Goal: Task Accomplishment & Management: Manage account settings

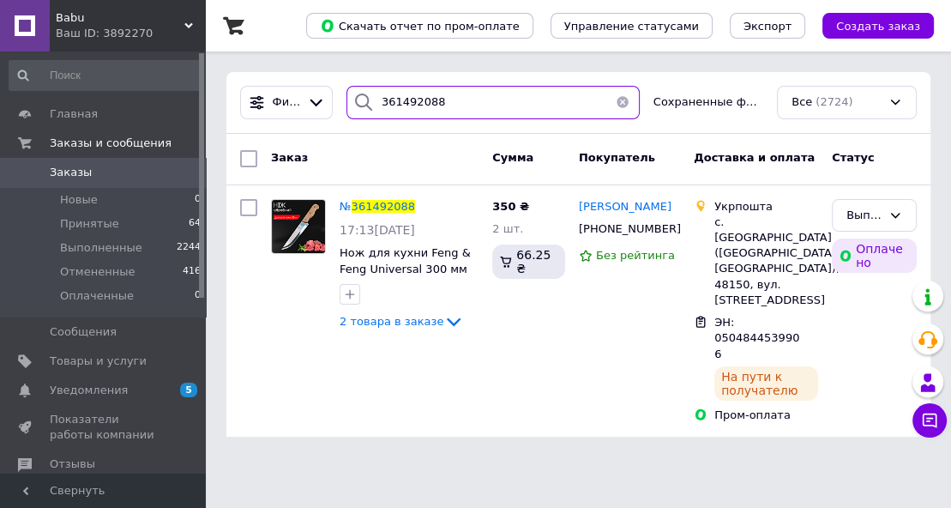
click at [434, 103] on input "361492088" at bounding box center [492, 102] width 293 height 33
paste input "628891"
type input "361628891"
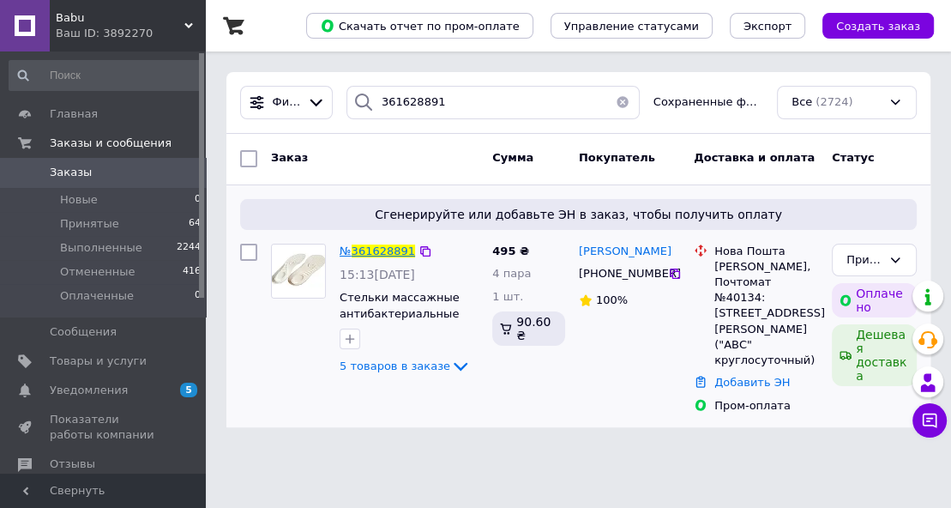
click at [382, 249] on span "361628891" at bounding box center [383, 250] width 63 height 13
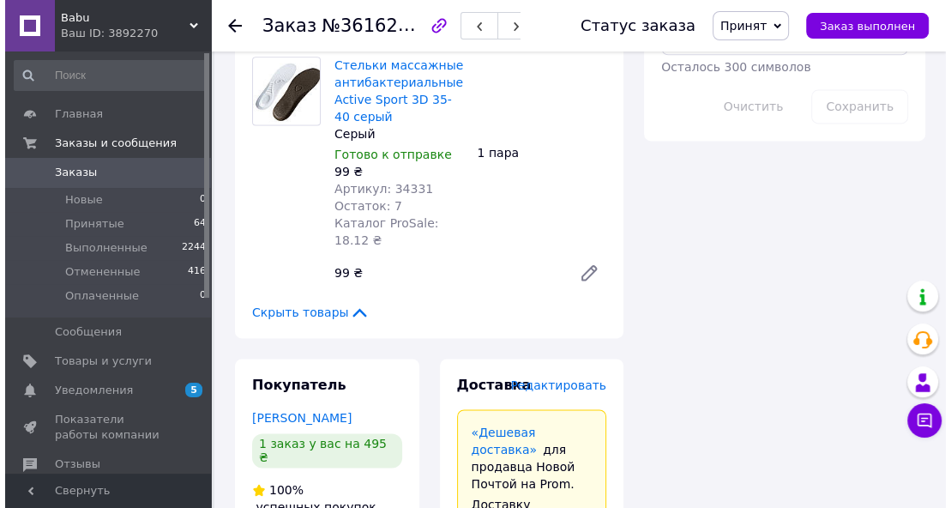
scroll to position [1951, 0]
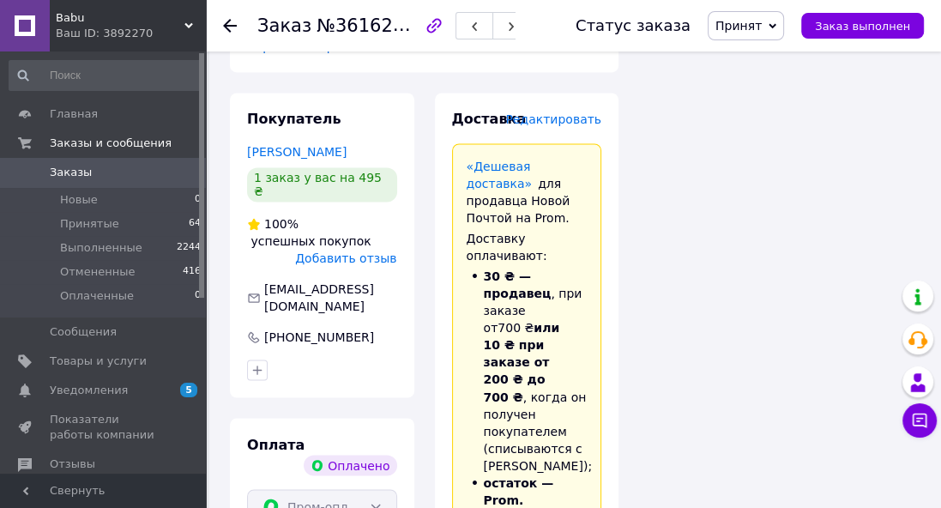
click at [540, 112] on span "Редактировать" at bounding box center [553, 119] width 96 height 14
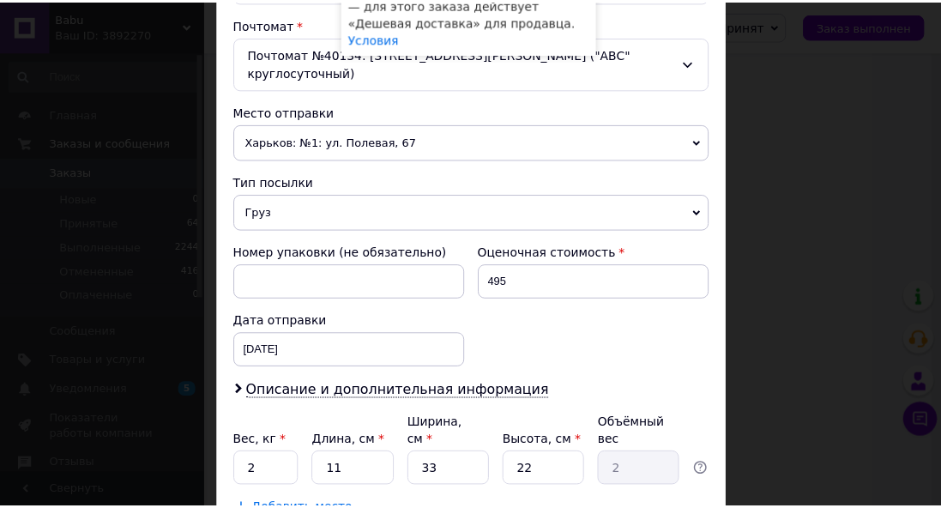
scroll to position [617, 0]
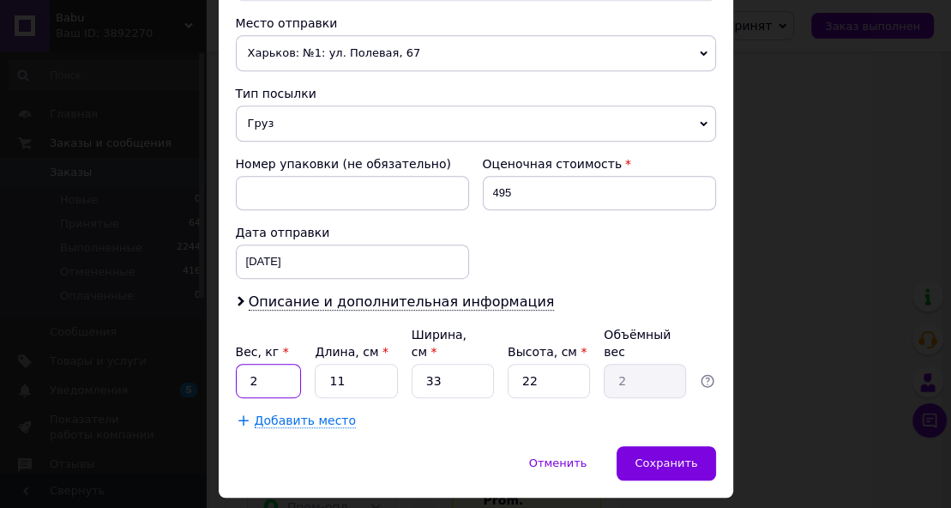
click at [274, 364] on input "2" at bounding box center [269, 381] width 66 height 34
type input "0.330"
type input "3"
type input "0.54"
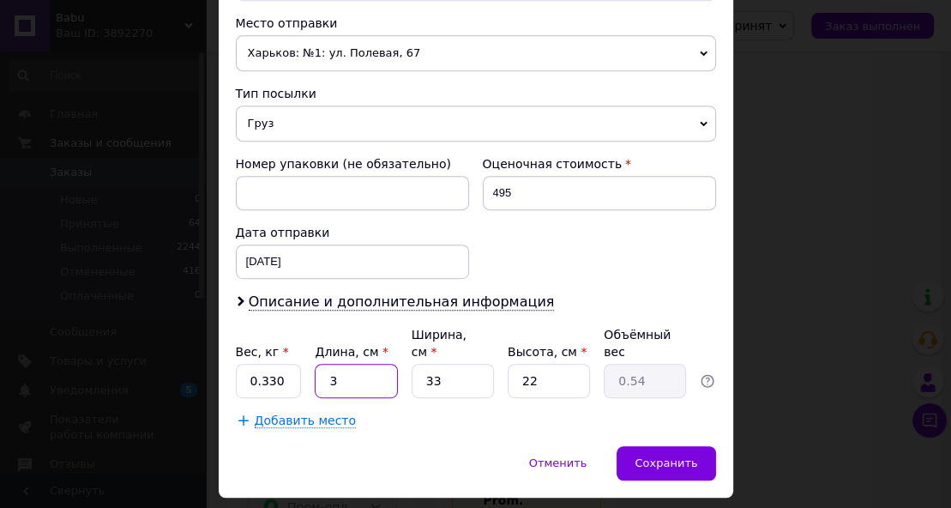
type input "34"
type input "6.17"
type input "34"
type input "2"
type input "0.37"
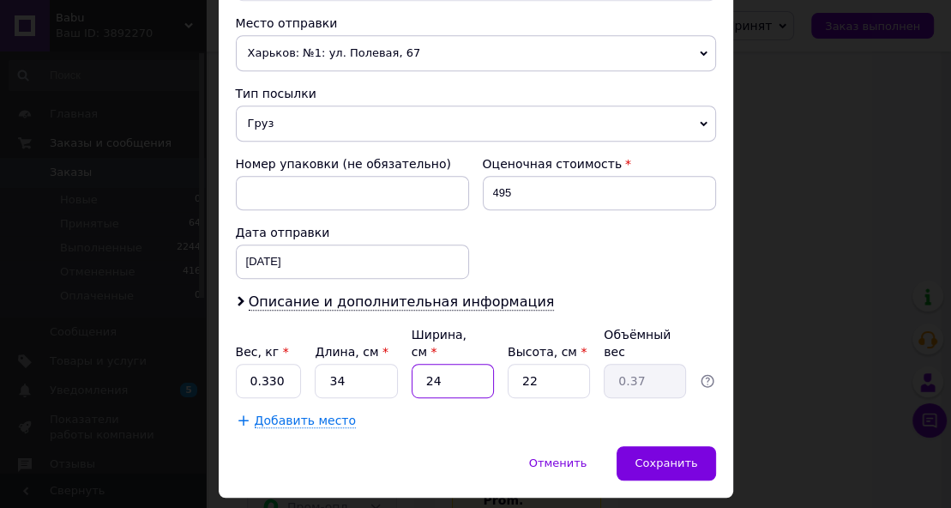
type input "24"
type input "4.49"
type input "5"
type input "1.02"
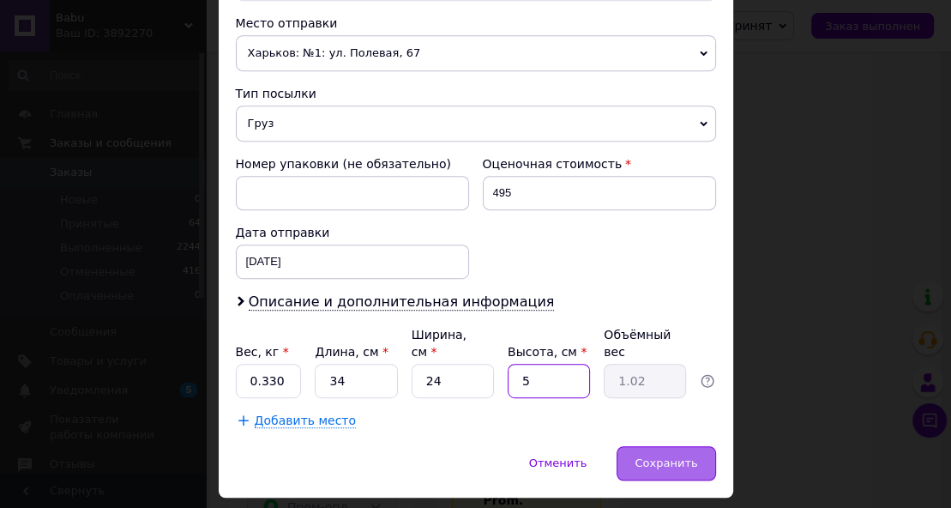
type input "5"
click at [687, 456] on span "Сохранить" at bounding box center [665, 462] width 63 height 13
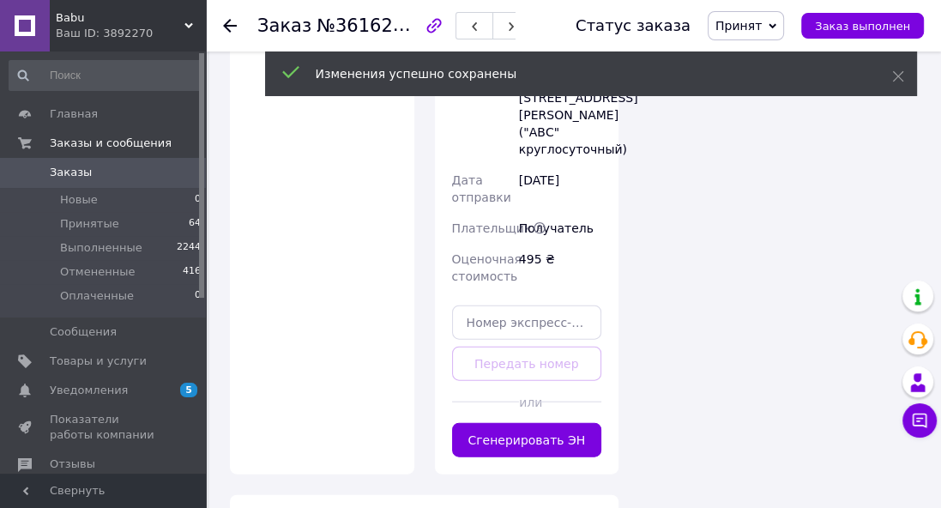
scroll to position [2774, 0]
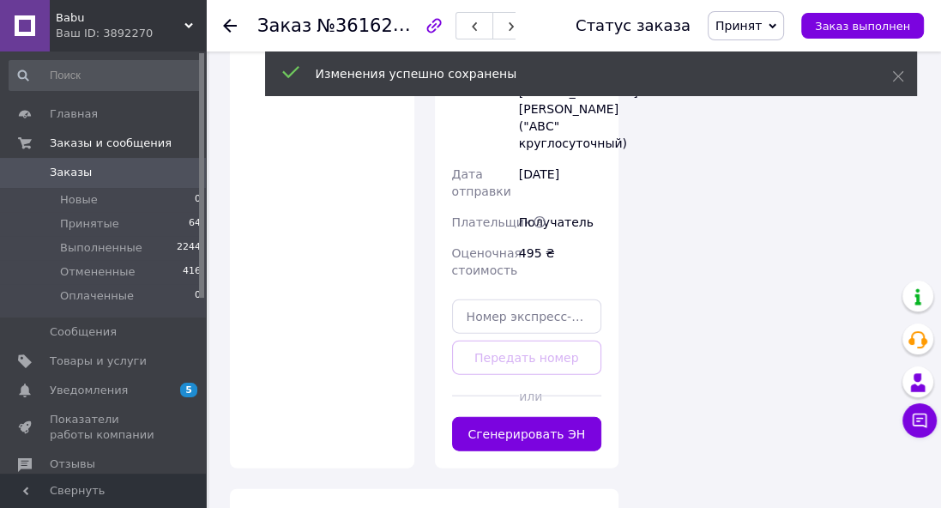
click at [545, 417] on button "Сгенерировать ЭН" at bounding box center [527, 434] width 150 height 34
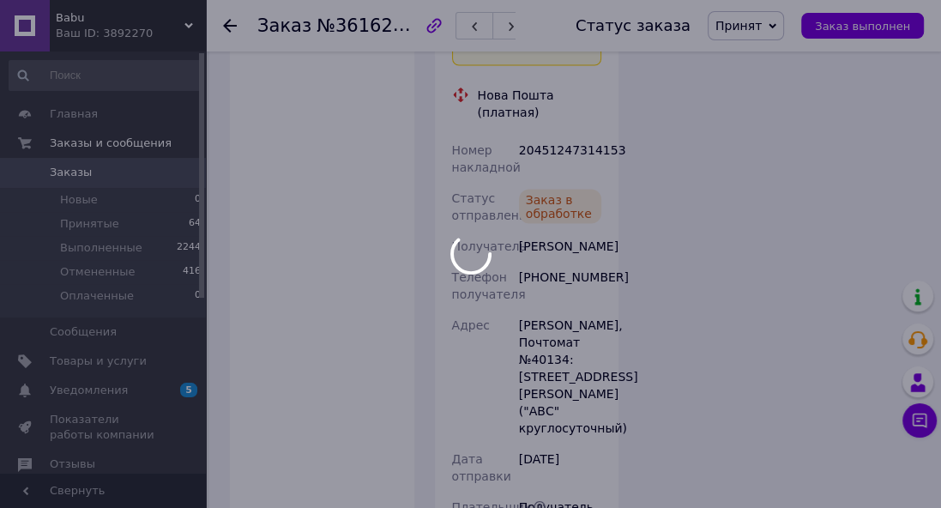
scroll to position [2500, 0]
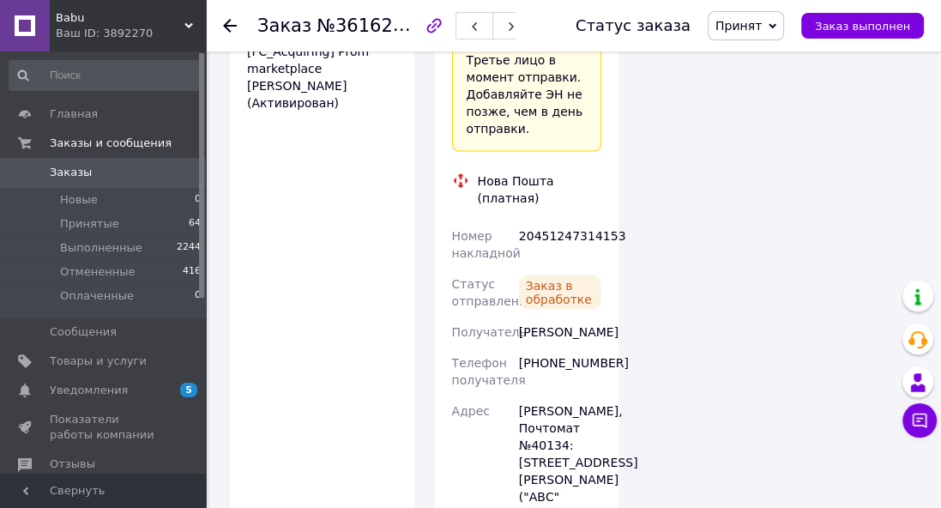
click at [551, 220] on div "20451247314153" at bounding box center [559, 244] width 89 height 48
copy div "20451247314153"
click at [188, 19] on div "Babu Ваш ID: 3892270" at bounding box center [128, 25] width 156 height 51
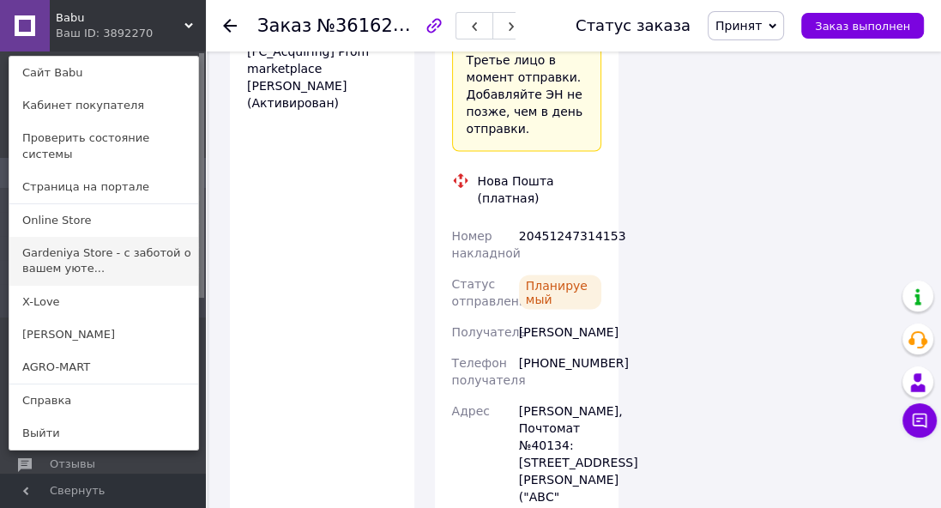
click at [96, 237] on link "Gardeniya Store - с заботой о вашем уюте..." at bounding box center [103, 261] width 189 height 48
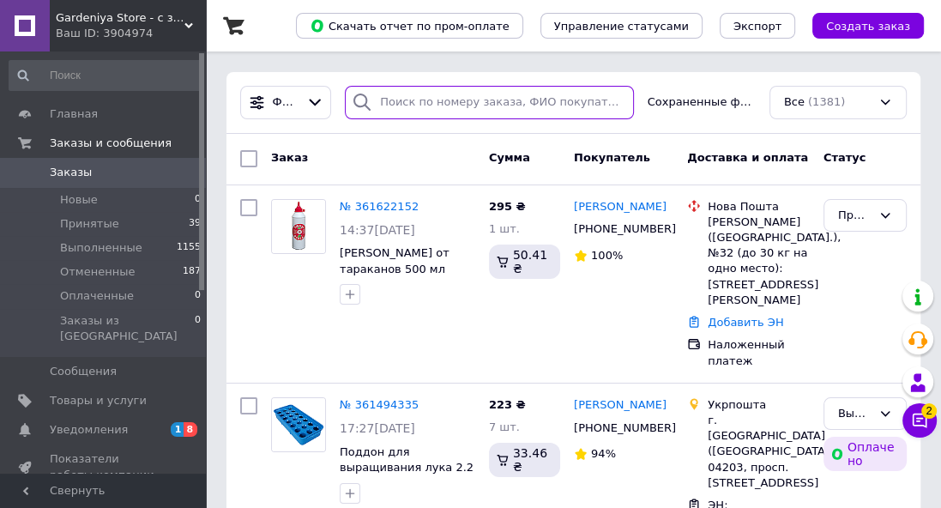
click at [409, 95] on input "search" at bounding box center [489, 102] width 288 height 33
paste input "361622152"
type input "361622152"
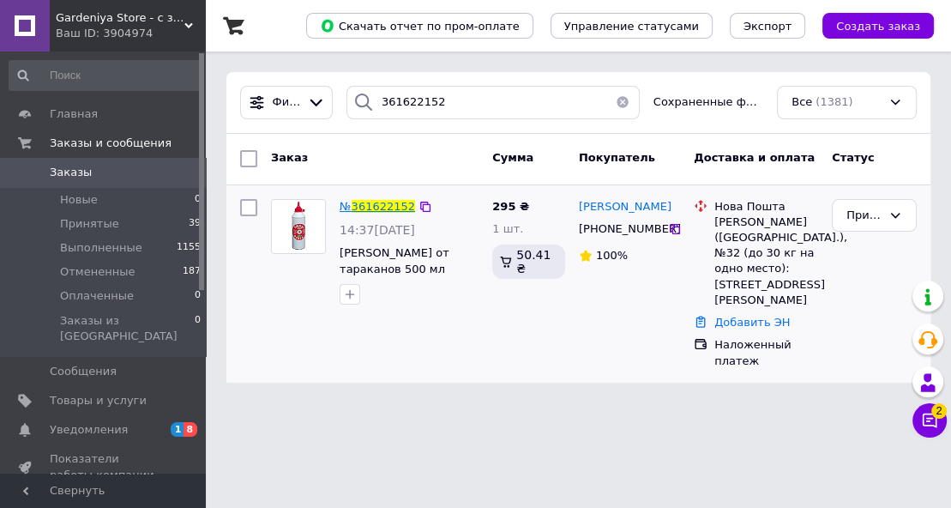
click at [388, 208] on span "361622152" at bounding box center [383, 206] width 63 height 13
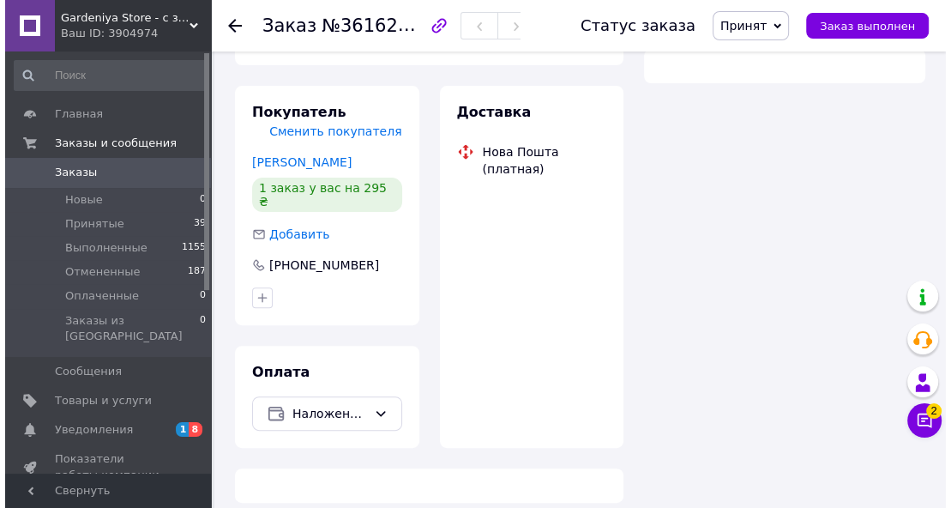
scroll to position [376, 0]
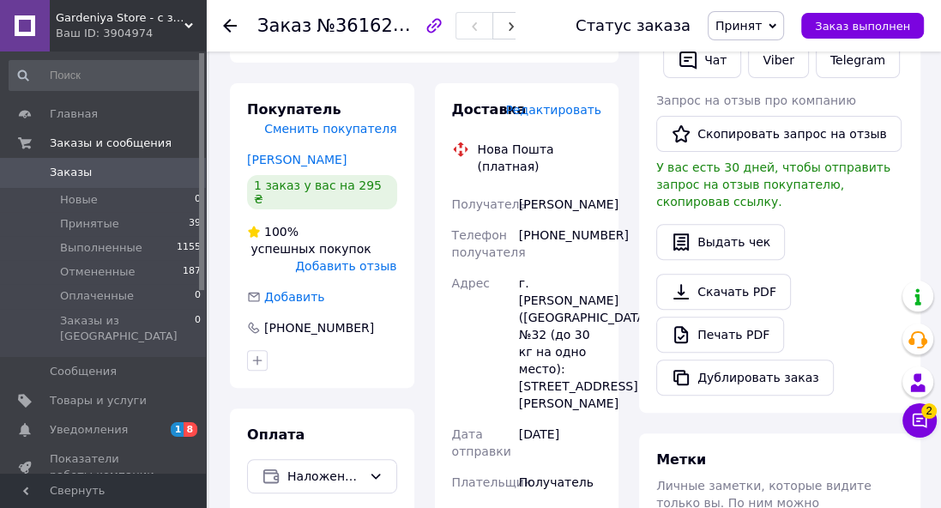
click at [560, 111] on span "Редактировать" at bounding box center [553, 110] width 96 height 14
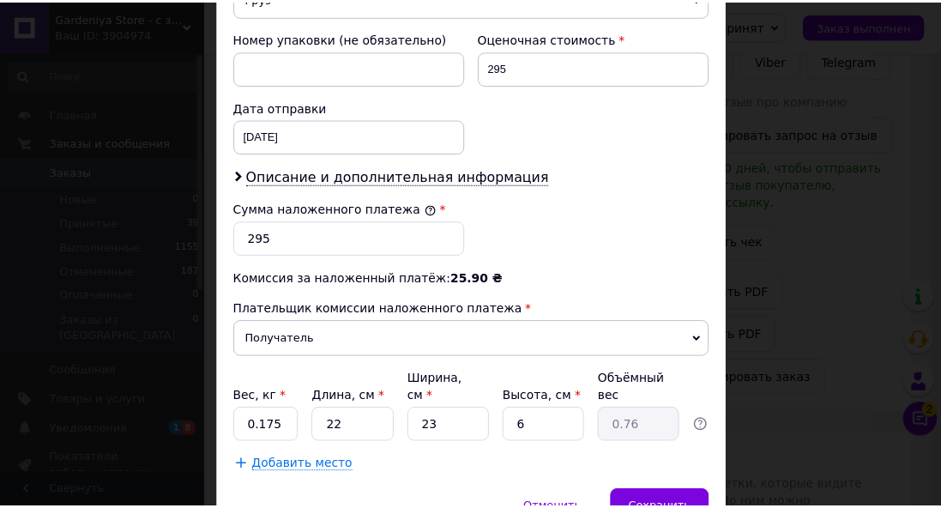
scroll to position [796, 0]
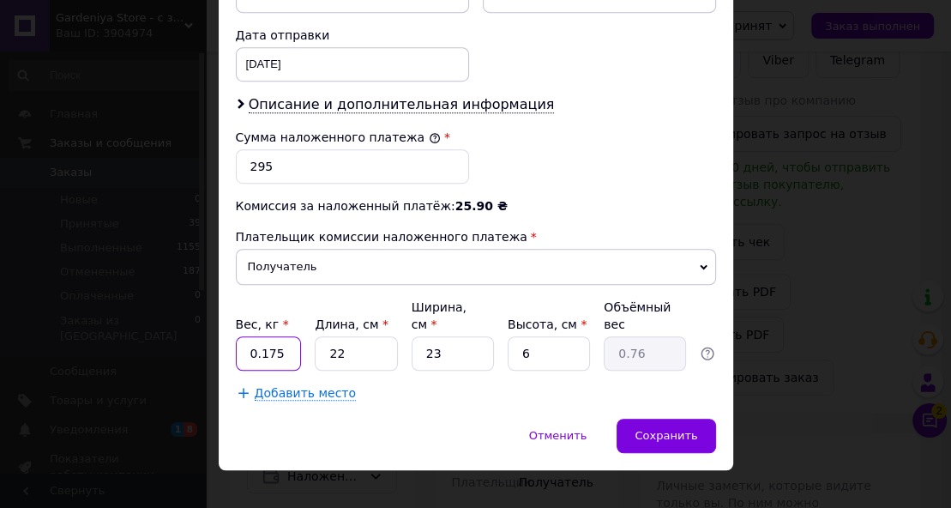
click at [279, 336] on input "0.175" at bounding box center [269, 353] width 66 height 34
type input "0.215"
type input "2"
type input "0.1"
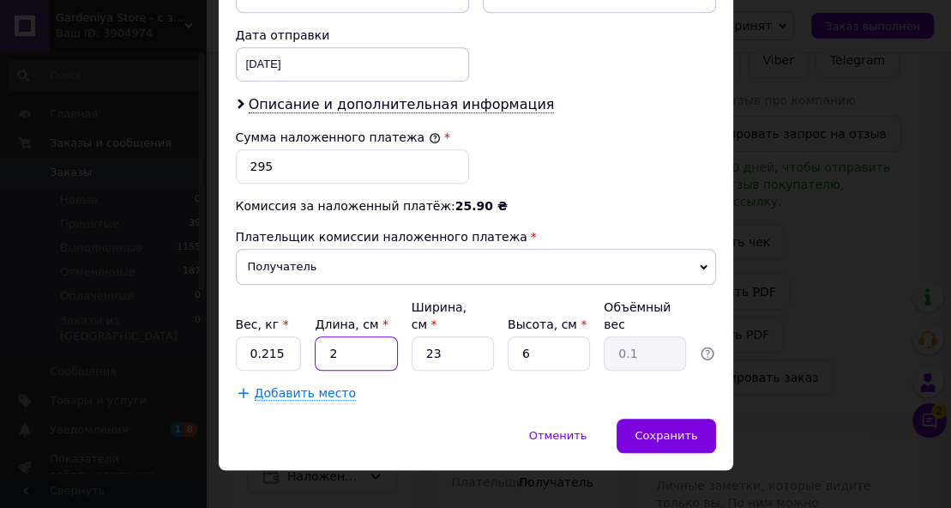
type input "24"
type input "0.83"
type input "24"
type input "1"
type input "0.1"
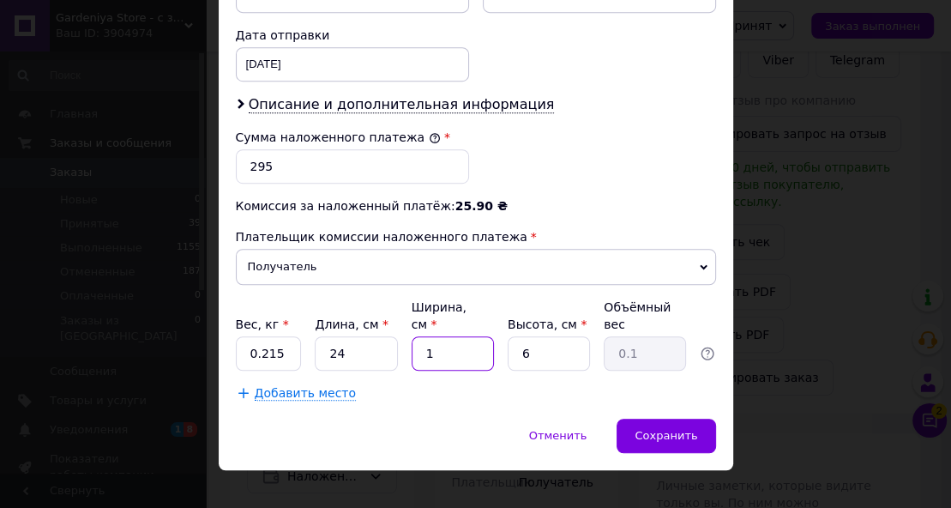
type input "17"
type input "0.61"
type input "17"
type input "5"
type input "0.51"
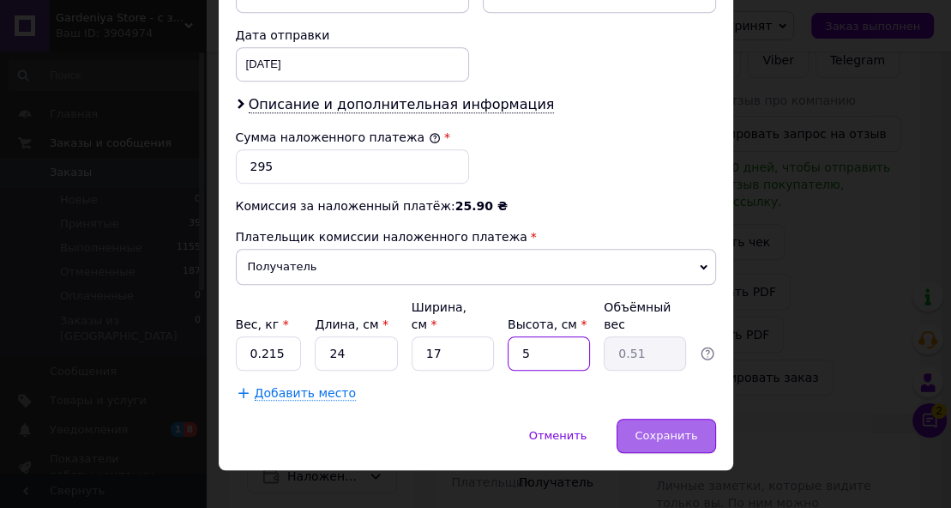
type input "5"
click at [652, 424] on div "Сохранить" at bounding box center [665, 435] width 99 height 34
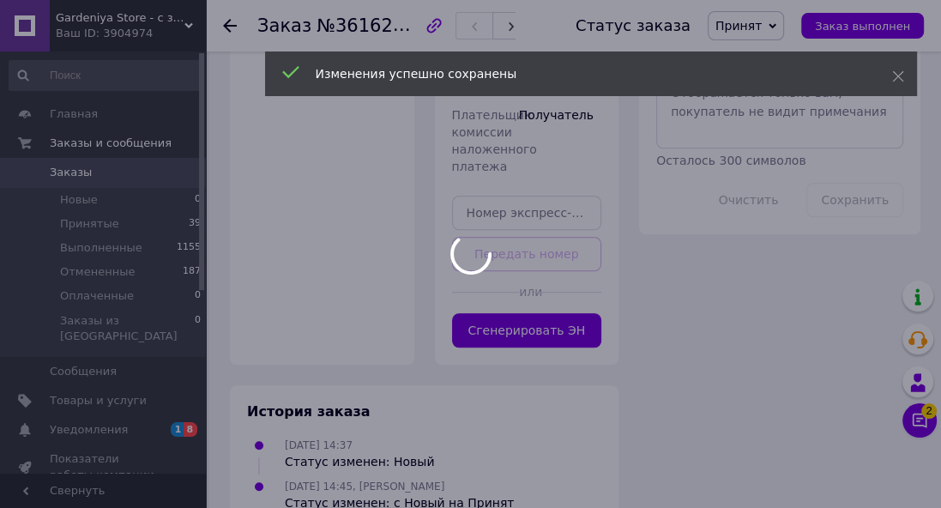
scroll to position [993, 0]
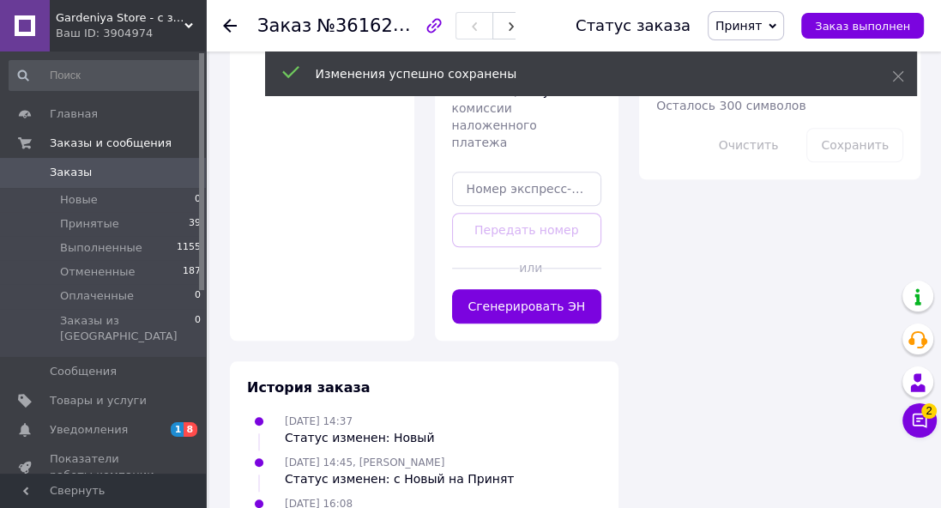
click at [548, 297] on button "Сгенерировать ЭН" at bounding box center [527, 306] width 150 height 34
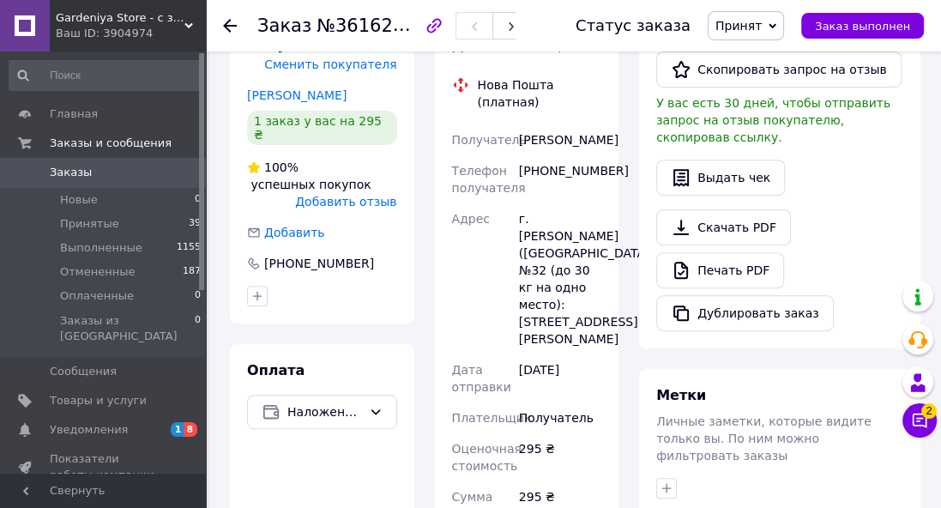
scroll to position [307, 0]
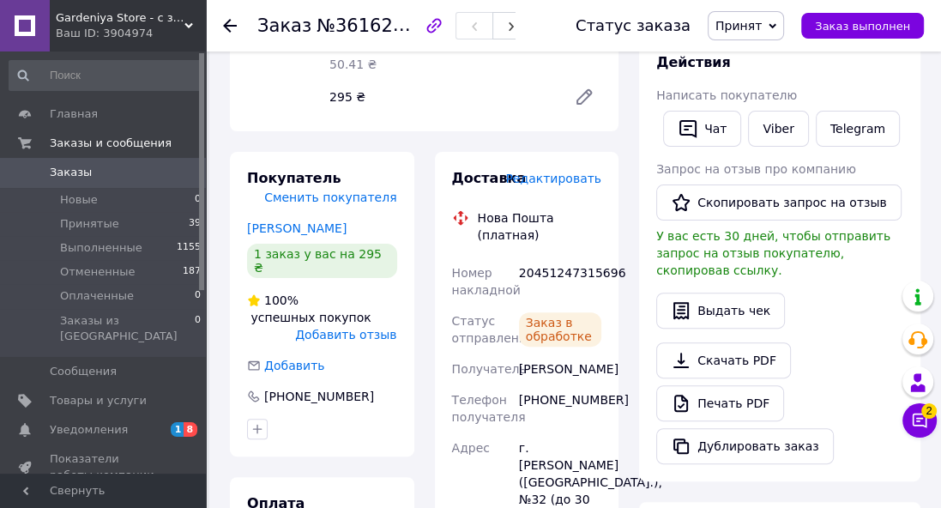
click at [584, 257] on div "20451247315696" at bounding box center [559, 281] width 89 height 48
copy div "20451247315696"
click at [183, 29] on div "Ваш ID: 3904974" at bounding box center [131, 33] width 150 height 15
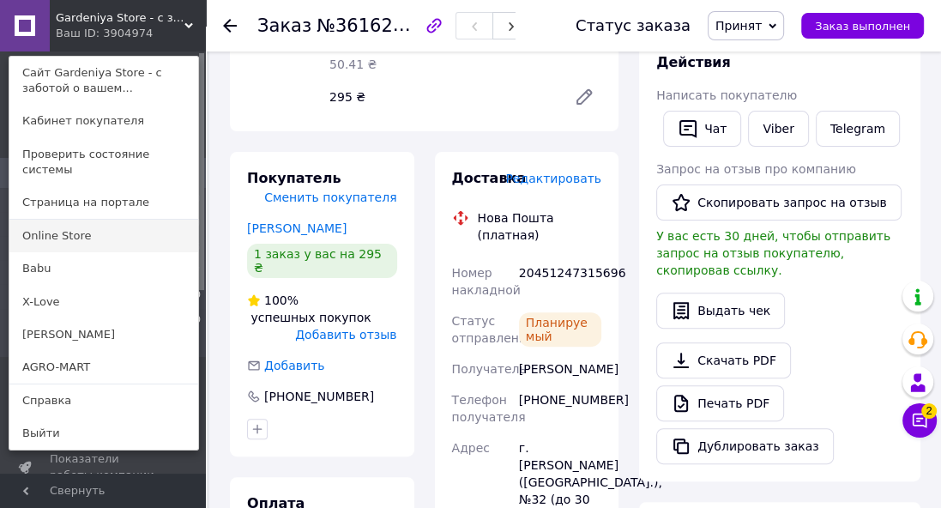
click at [44, 222] on link "Online Store" at bounding box center [103, 235] width 189 height 33
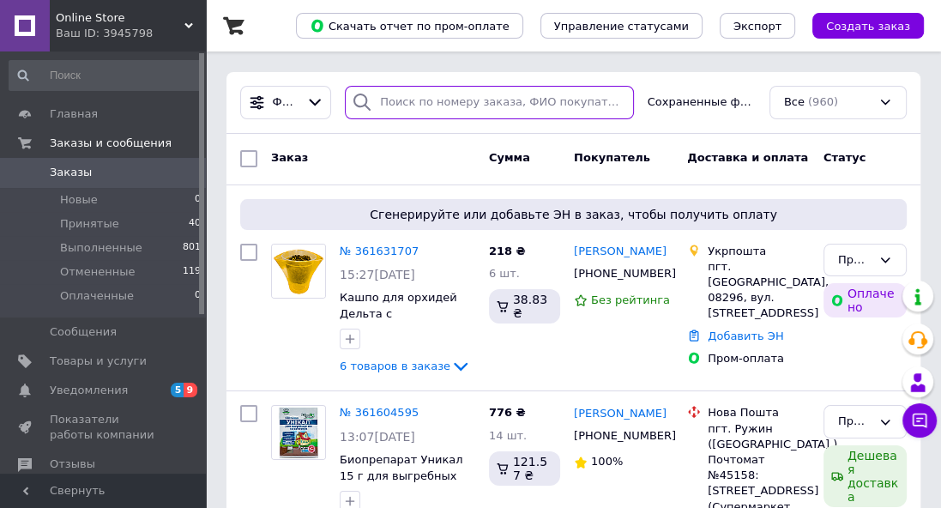
click at [385, 101] on input "search" at bounding box center [489, 102] width 288 height 33
paste input "361631707"
type input "361631707"
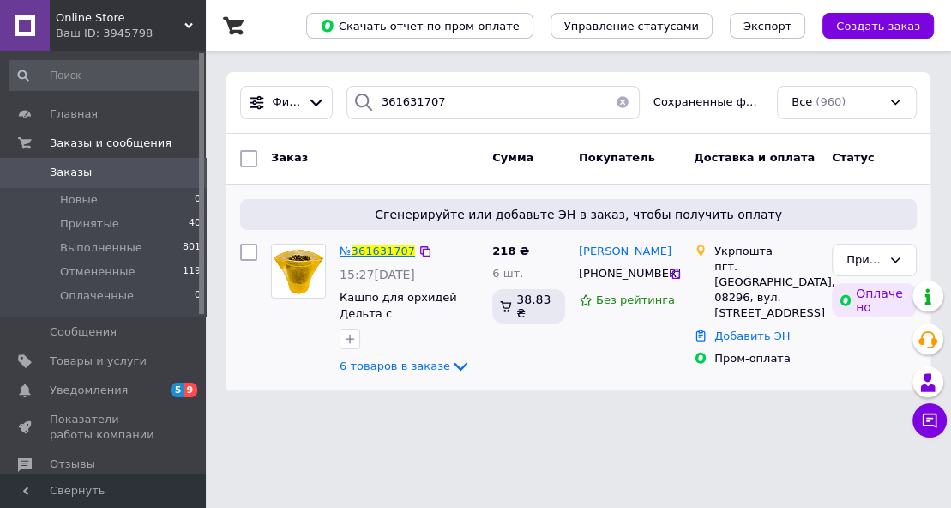
click at [356, 244] on span "361631707" at bounding box center [383, 250] width 63 height 13
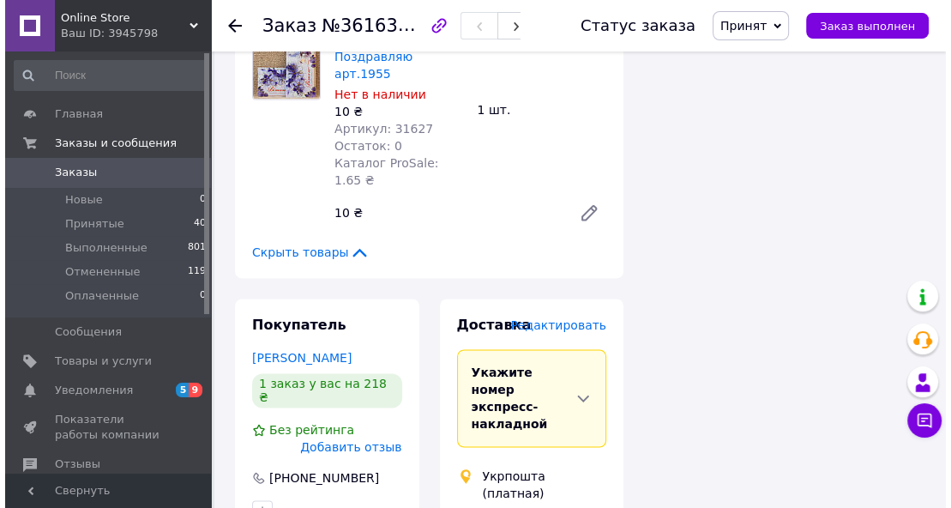
scroll to position [1814, 0]
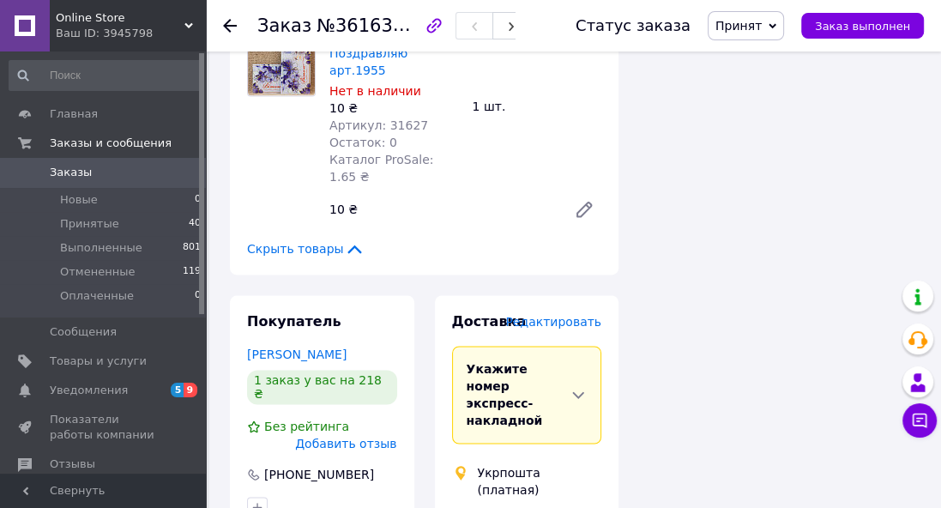
click at [540, 315] on span "Редактировать" at bounding box center [553, 322] width 96 height 14
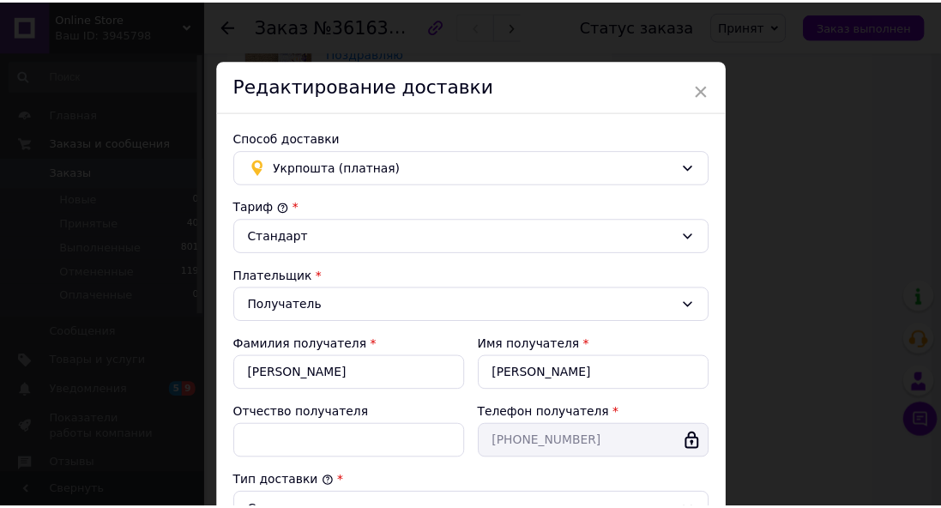
scroll to position [561, 0]
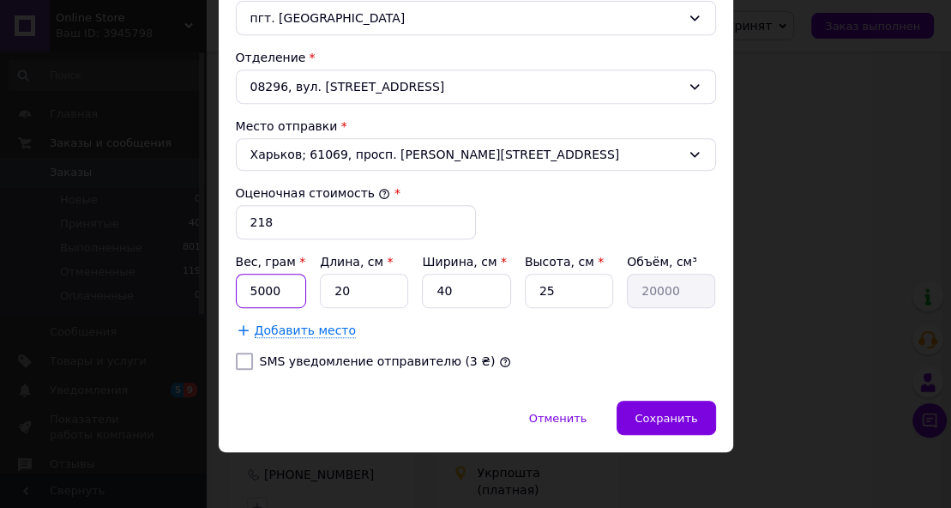
click at [261, 286] on input "5000" at bounding box center [271, 291] width 71 height 34
type input "865"
type input "2"
type input "2000"
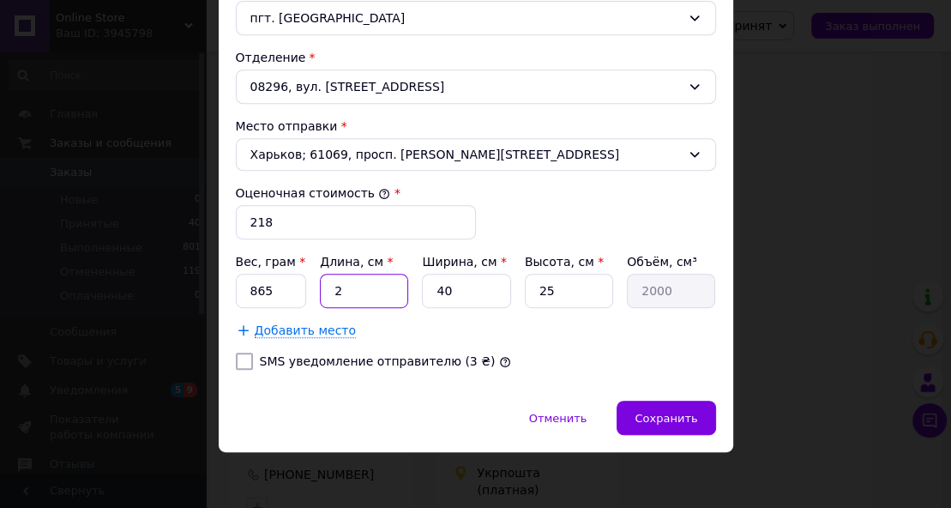
type input "24"
type input "24000"
type input "24"
type input "2"
type input "1200"
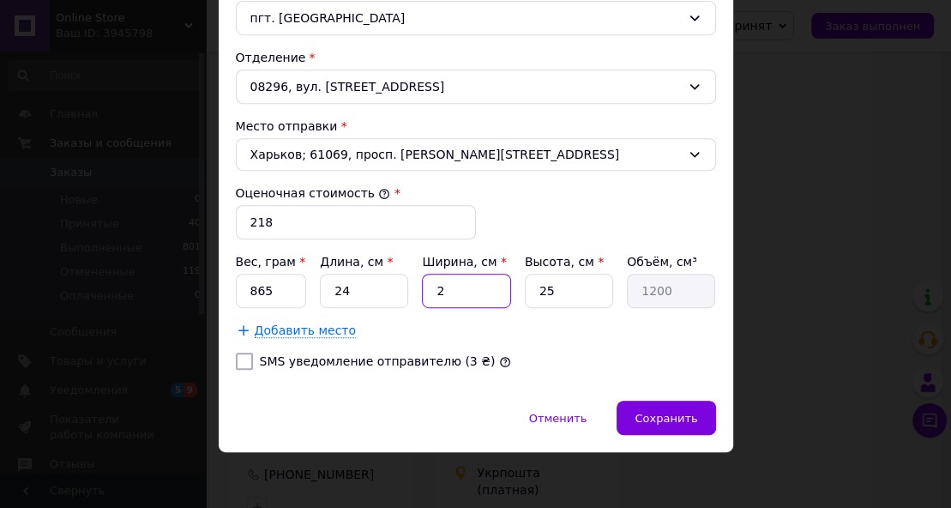
type input "24"
type input "14400"
type input "24"
type input "2"
type input "1152"
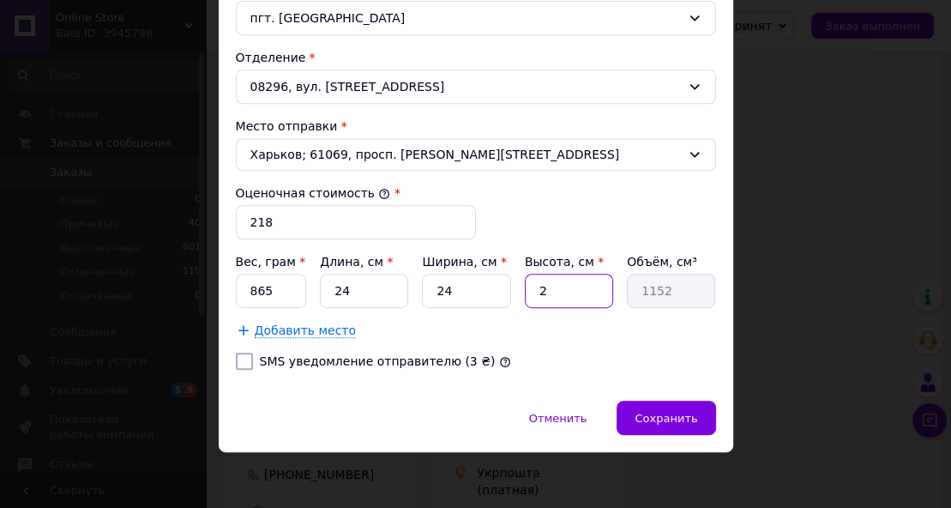
type input "21"
type input "12096"
type input "21"
click at [703, 417] on div "Сохранить" at bounding box center [665, 417] width 99 height 34
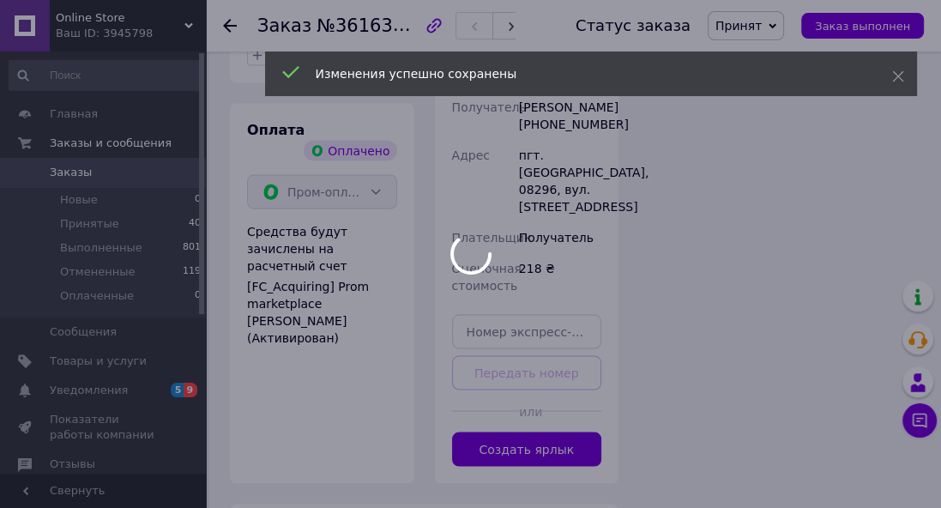
scroll to position [2337, 0]
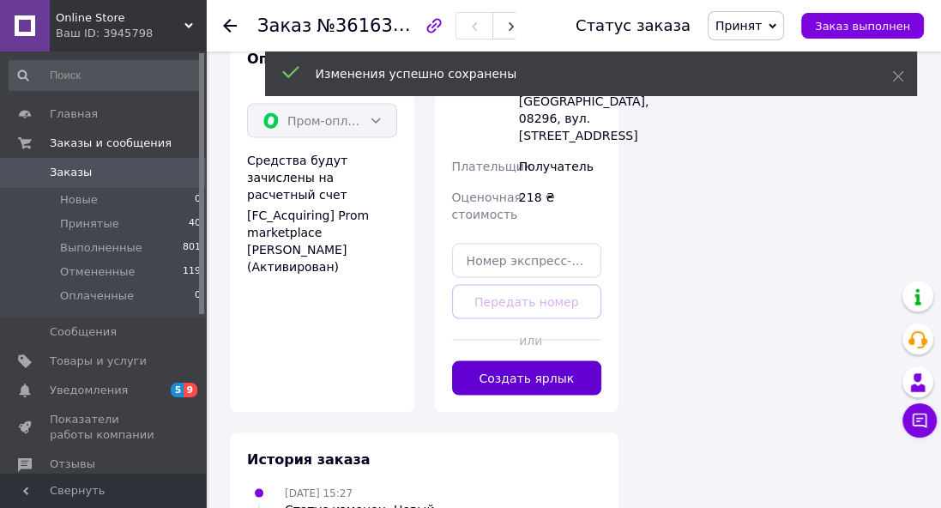
click at [545, 360] on button "Создать ярлык" at bounding box center [527, 377] width 150 height 34
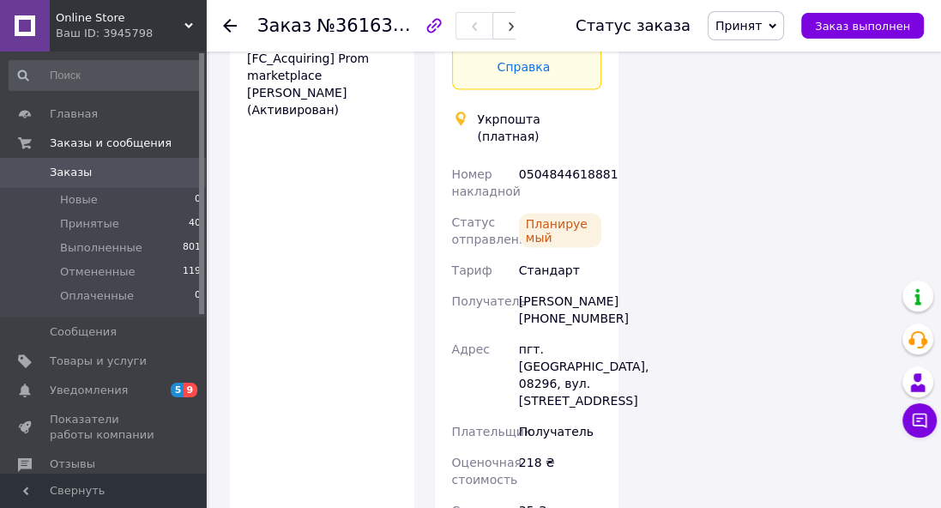
scroll to position [2543, 0]
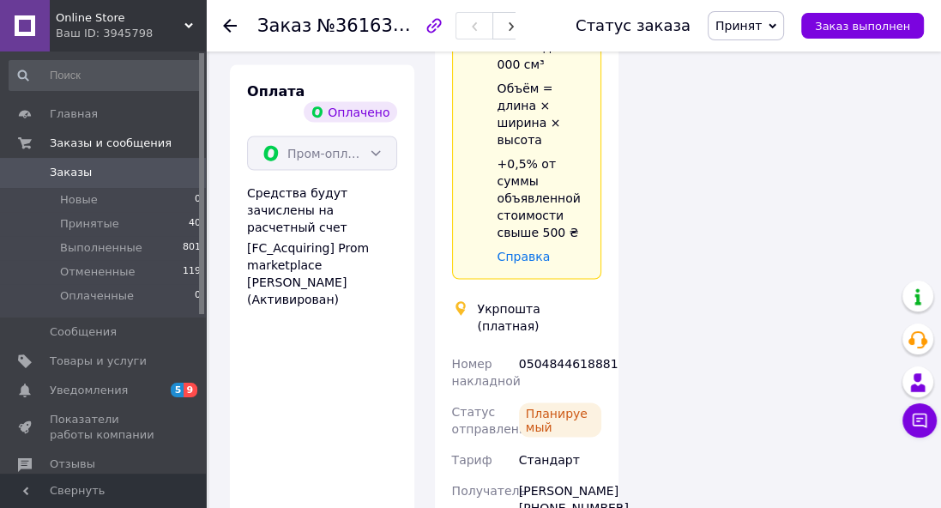
scroll to position [2200, 0]
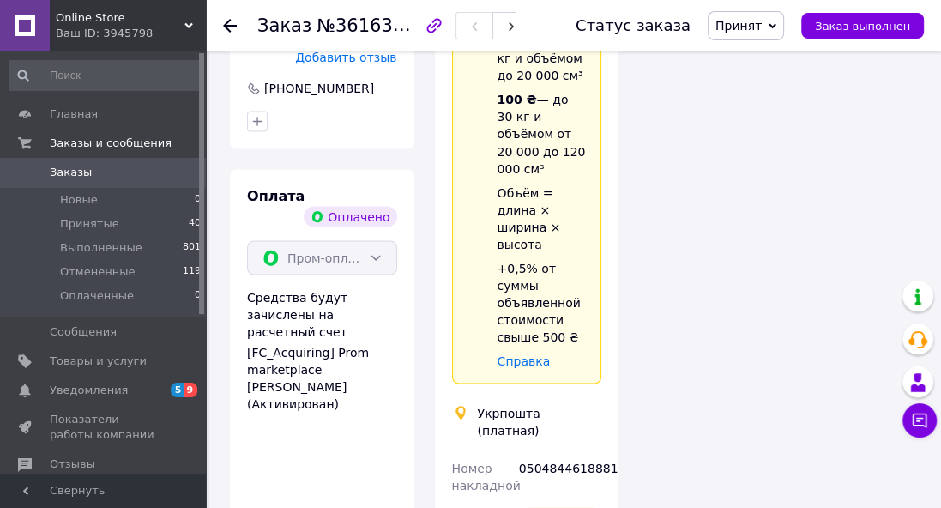
click at [541, 452] on div "0504844618881" at bounding box center [559, 476] width 89 height 48
copy div "0504844618881"
click at [178, 24] on span "Online Store" at bounding box center [120, 17] width 129 height 15
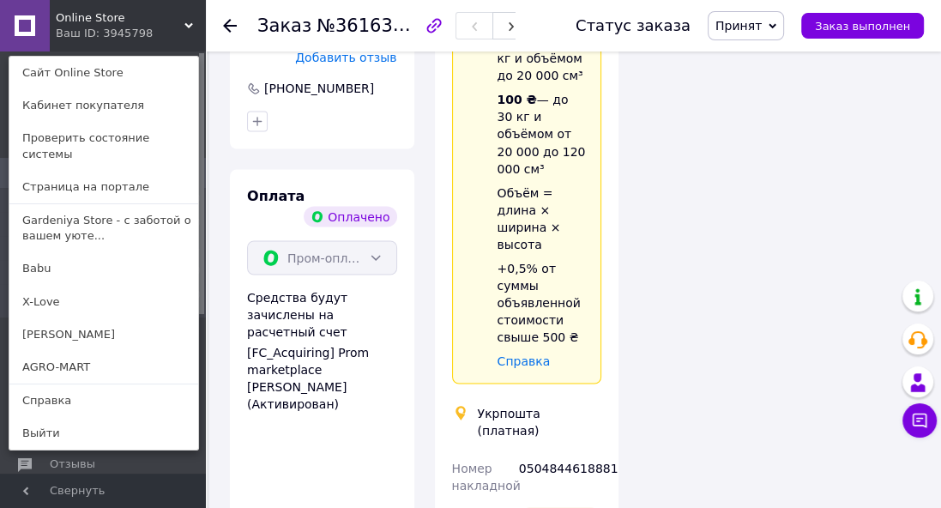
click at [57, 351] on link "AGRO-MART" at bounding box center [103, 367] width 189 height 33
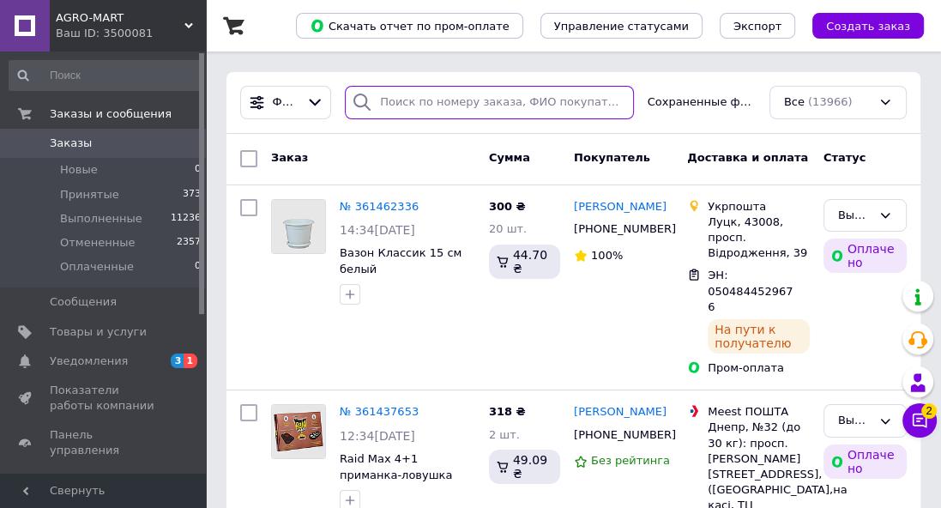
click at [397, 101] on input "search" at bounding box center [489, 102] width 288 height 33
paste input "361152505"
type input "361152505"
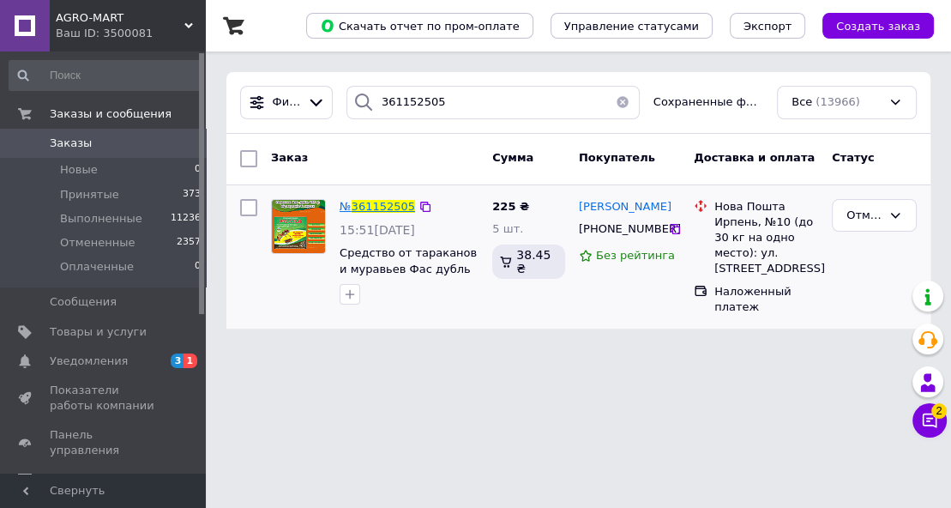
click at [381, 201] on span "361152505" at bounding box center [383, 206] width 63 height 13
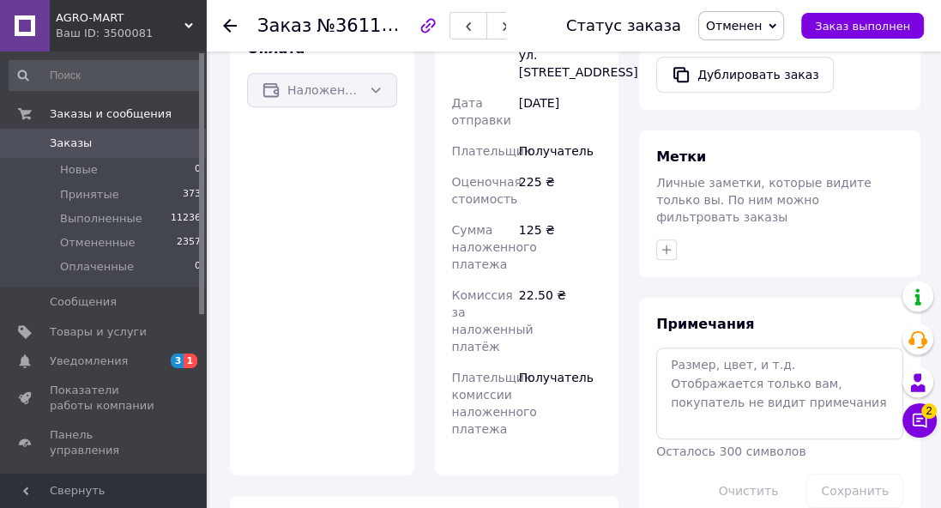
scroll to position [694, 0]
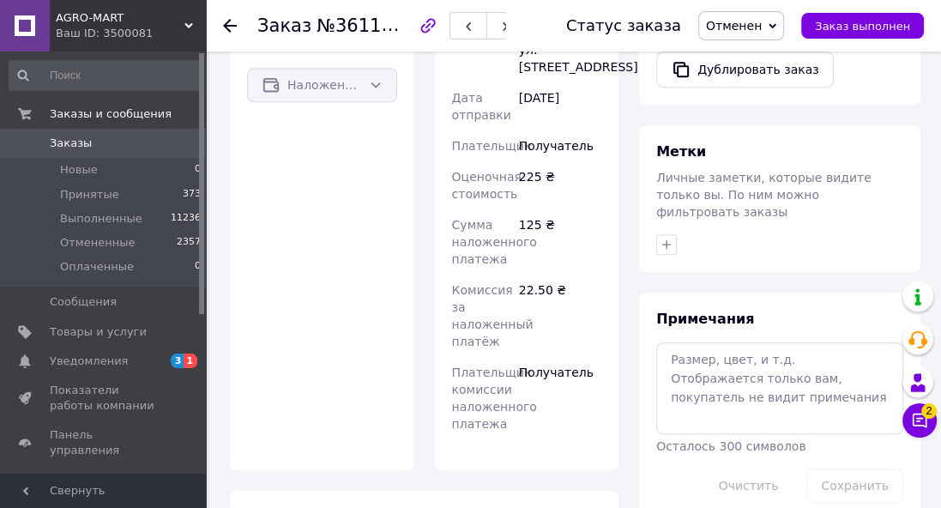
click at [165, 29] on div "Ваш ID: 3500081" at bounding box center [131, 33] width 150 height 15
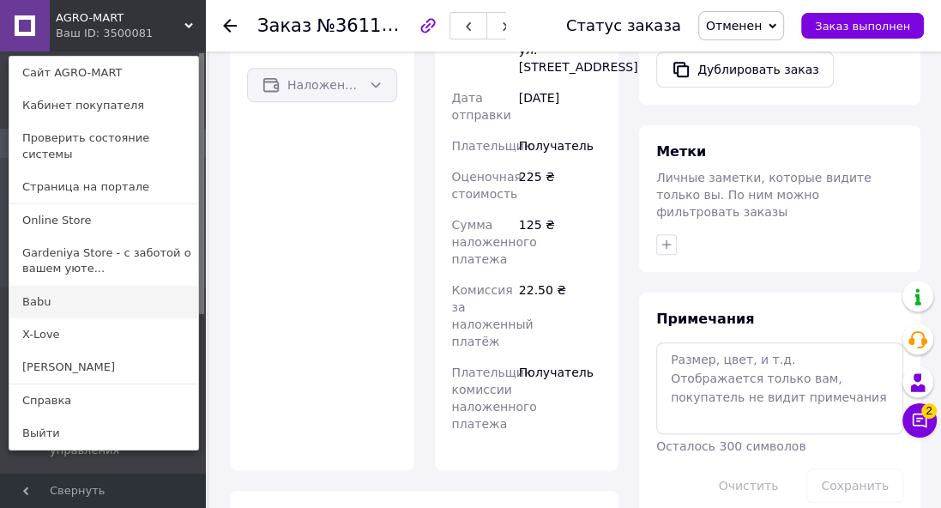
click at [33, 292] on link "Babu" at bounding box center [103, 302] width 189 height 33
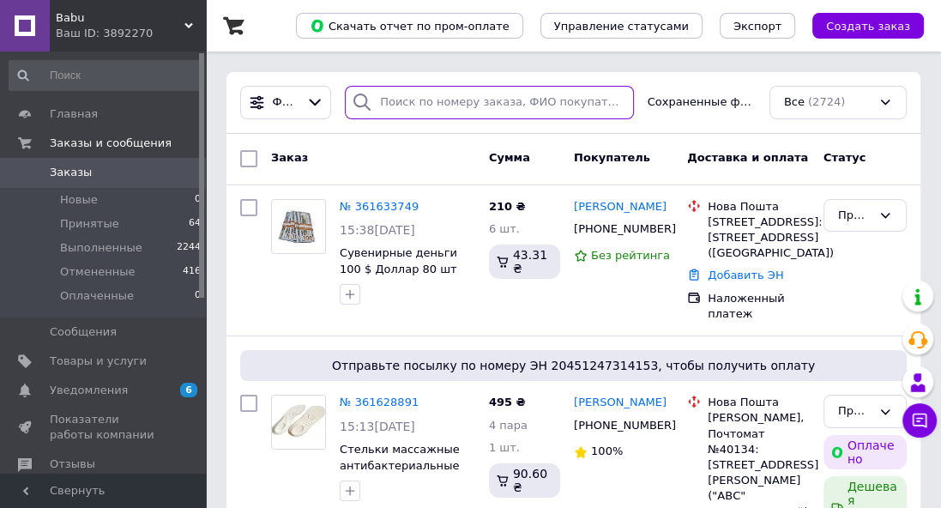
click at [403, 100] on input "search" at bounding box center [489, 102] width 288 height 33
paste input "361557728"
type input "361557728"
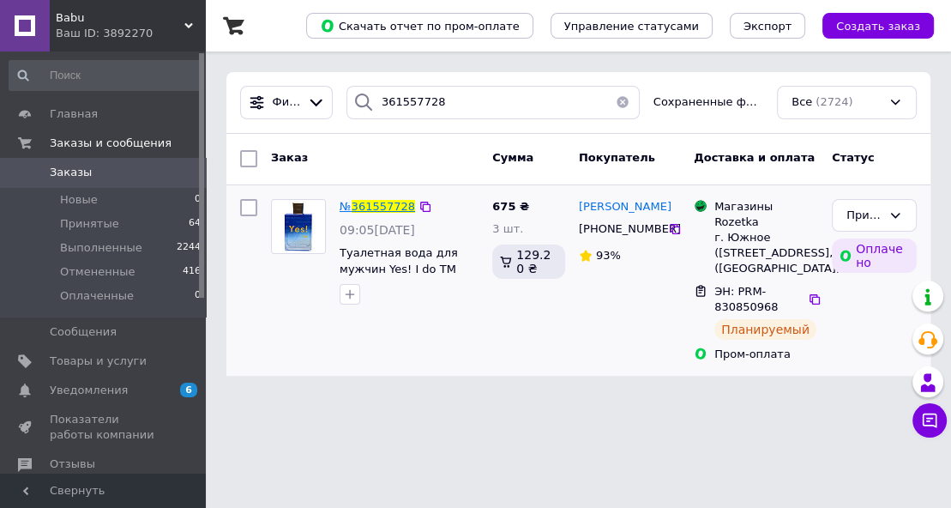
click at [383, 208] on span "361557728" at bounding box center [383, 206] width 63 height 13
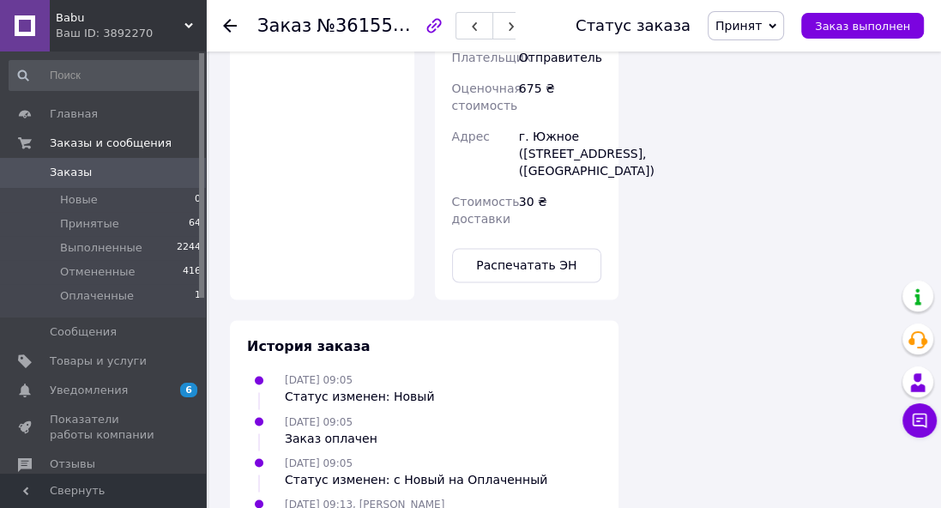
scroll to position [1951, 0]
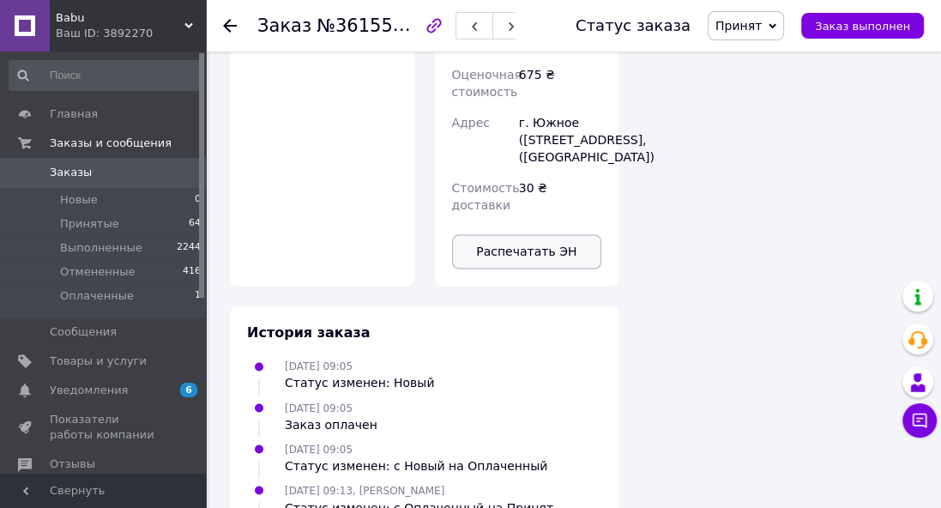
click at [504, 234] on button "Распечатать ЭН" at bounding box center [527, 251] width 150 height 34
click at [230, 31] on use at bounding box center [230, 26] width 14 height 14
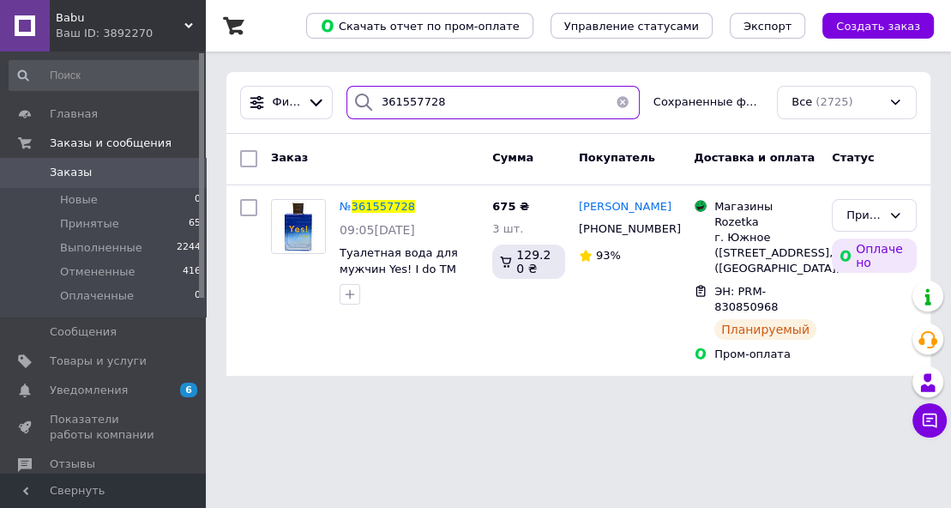
click at [406, 105] on input "361557728" at bounding box center [492, 102] width 293 height 33
paste input "64445"
type input "361644458"
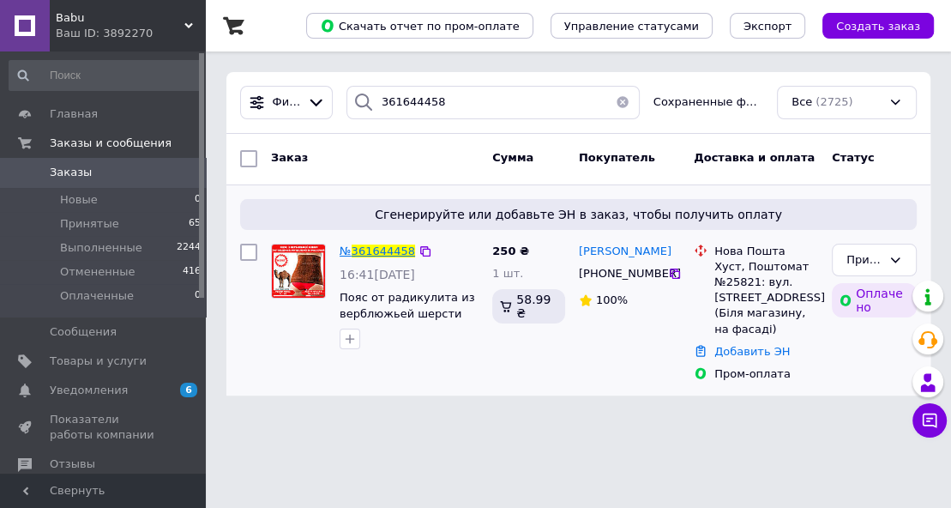
click at [382, 249] on span "361644458" at bounding box center [383, 250] width 63 height 13
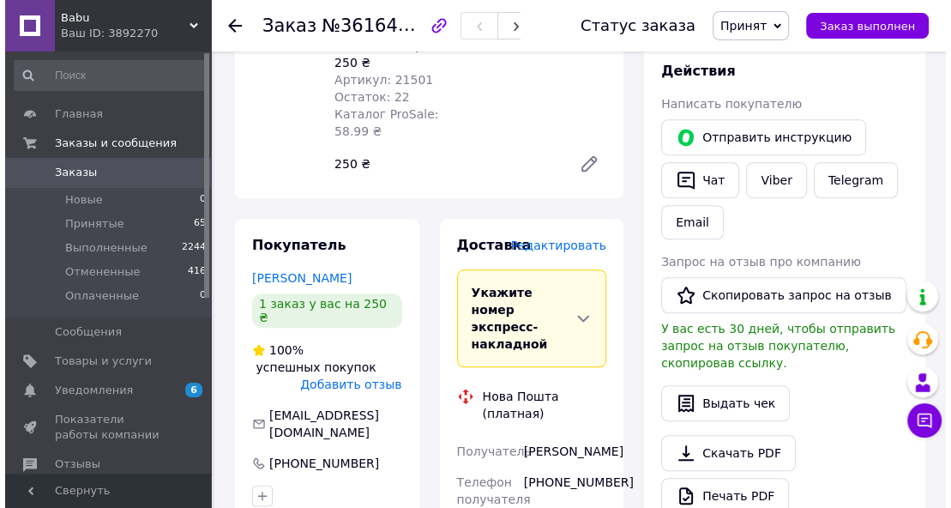
scroll to position [823, 0]
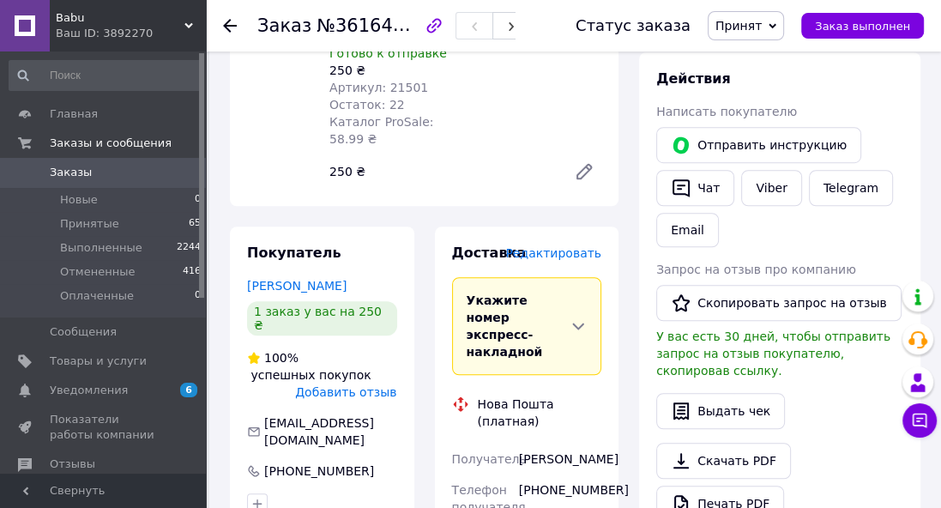
click at [562, 246] on span "Редактировать" at bounding box center [553, 253] width 96 height 14
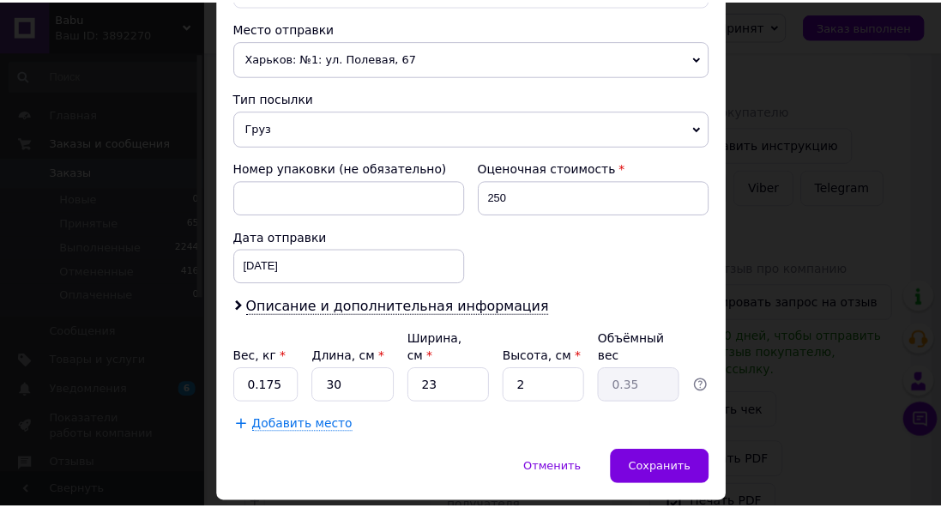
scroll to position [617, 0]
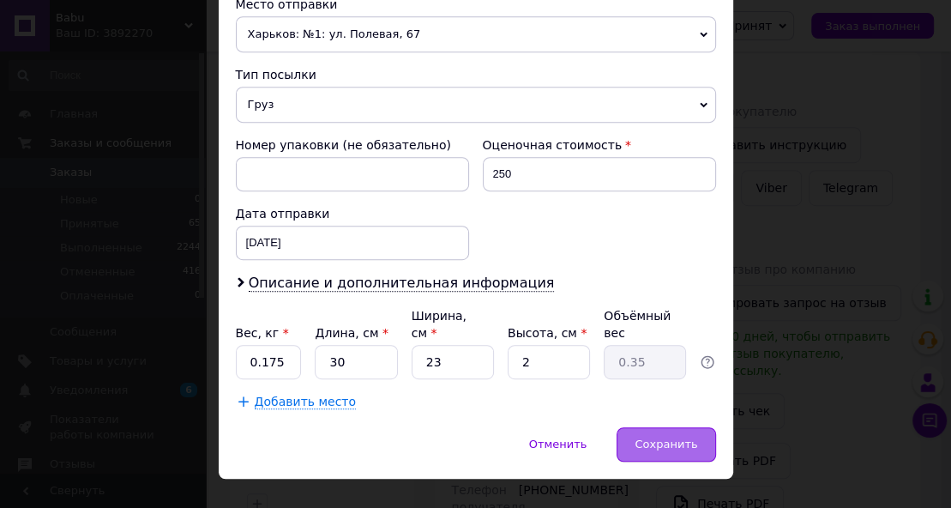
click at [646, 437] on span "Сохранить" at bounding box center [665, 443] width 63 height 13
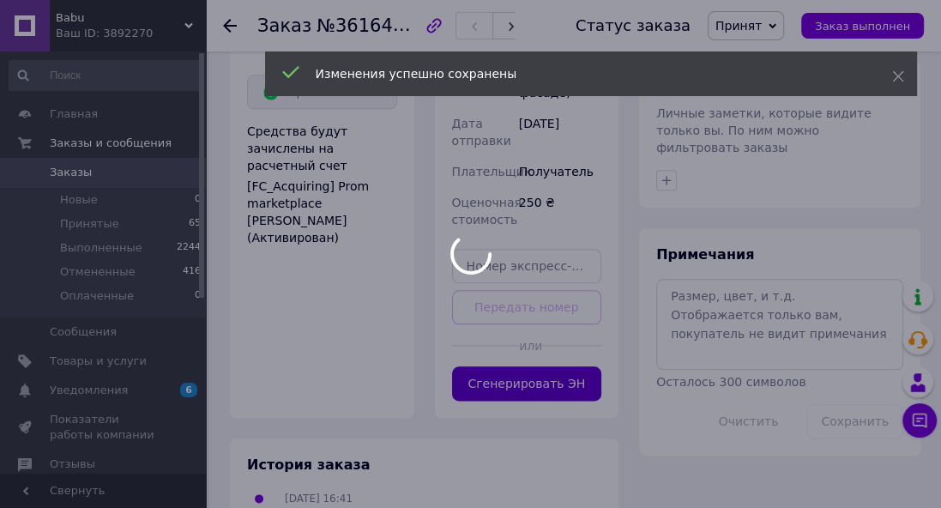
scroll to position [1372, 0]
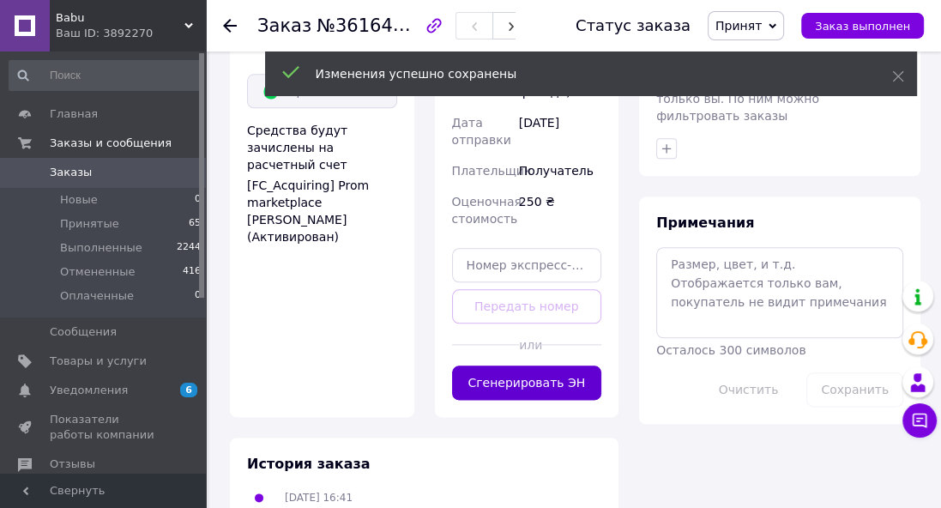
click at [535, 365] on button "Сгенерировать ЭН" at bounding box center [527, 382] width 150 height 34
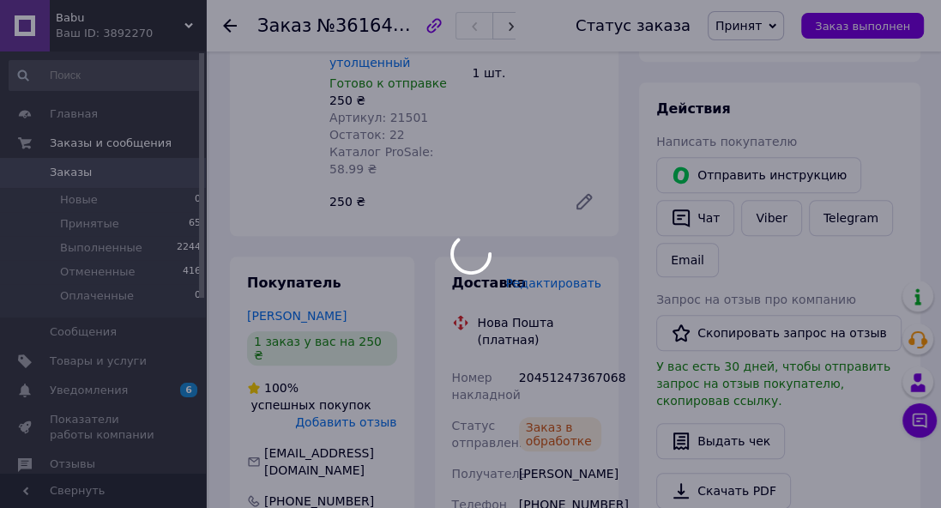
scroll to position [823, 0]
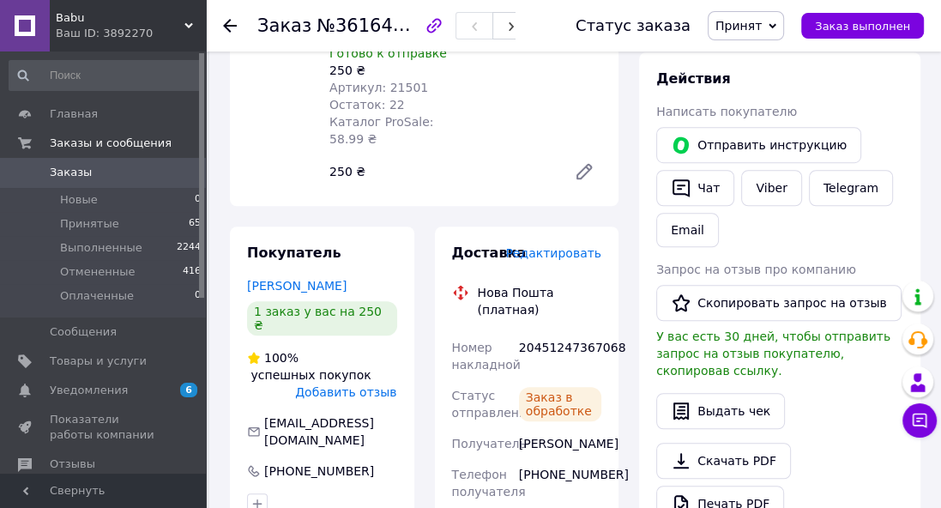
click at [573, 332] on div "20451247367068" at bounding box center [559, 356] width 89 height 48
copy div "20451247367068"
click at [230, 27] on icon at bounding box center [230, 26] width 14 height 14
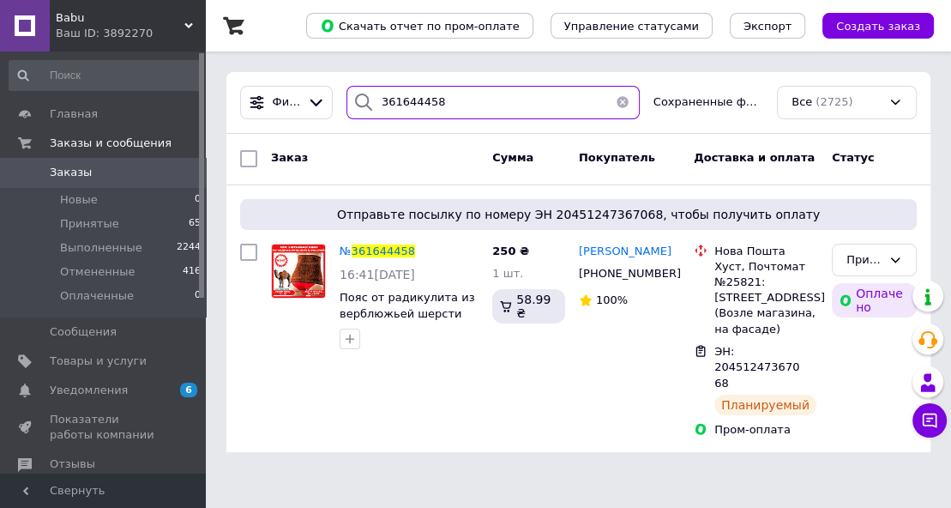
click at [419, 99] on input "361644458" at bounding box center [492, 102] width 293 height 33
paste input "33749"
type input "361633749"
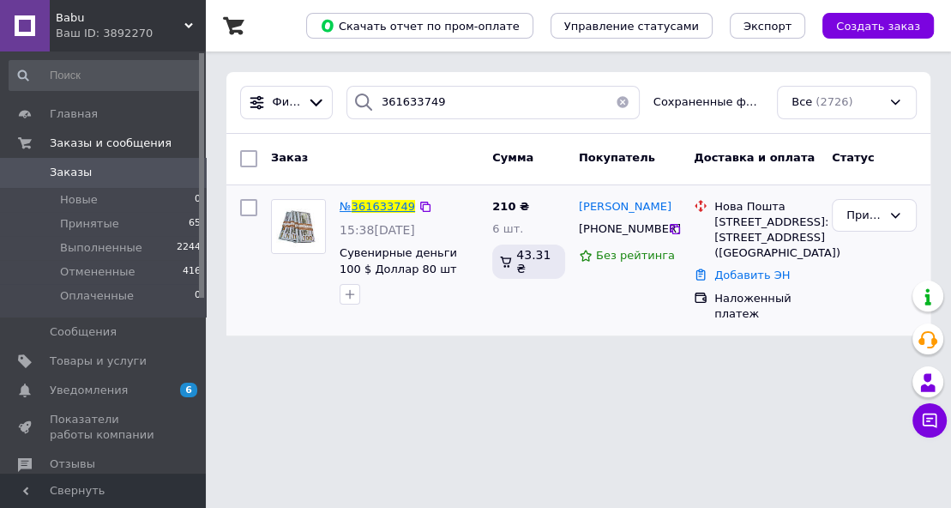
click at [386, 200] on span "361633749" at bounding box center [383, 206] width 63 height 13
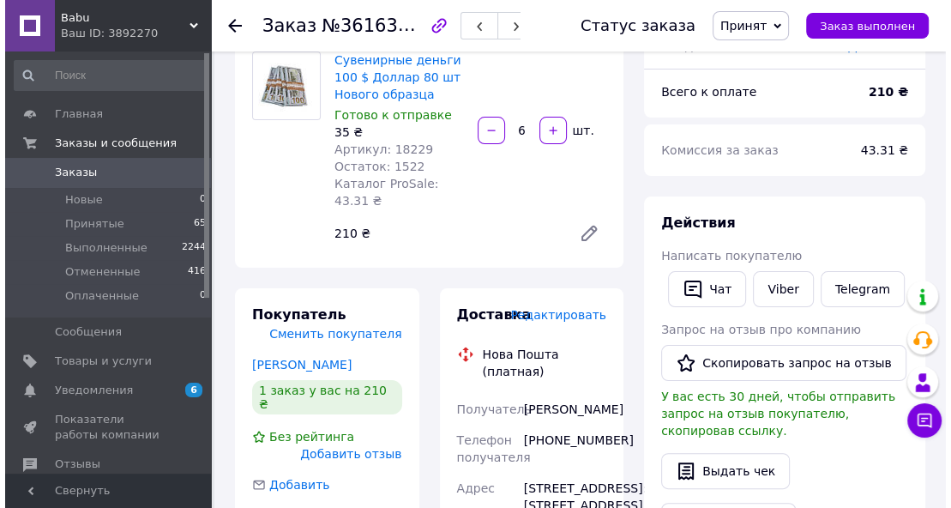
scroll to position [343, 0]
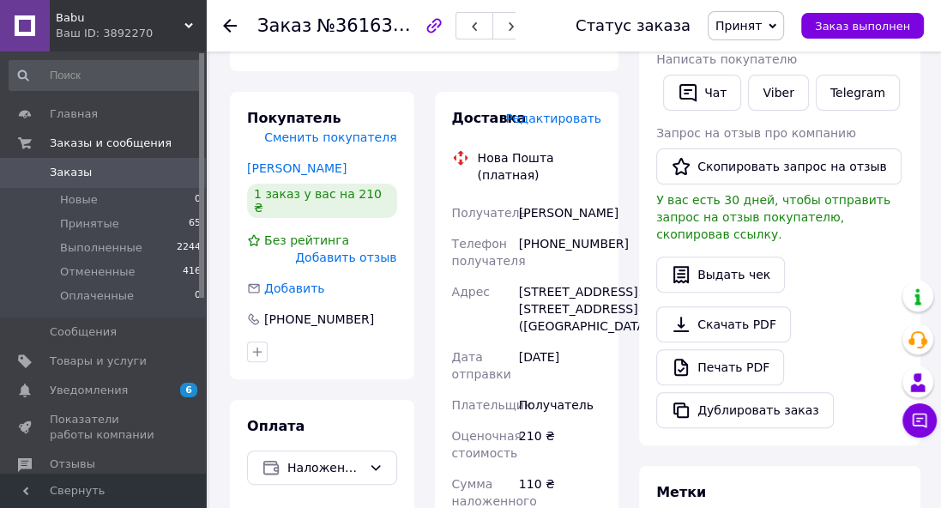
click at [552, 117] on span "Редактировать" at bounding box center [553, 118] width 96 height 14
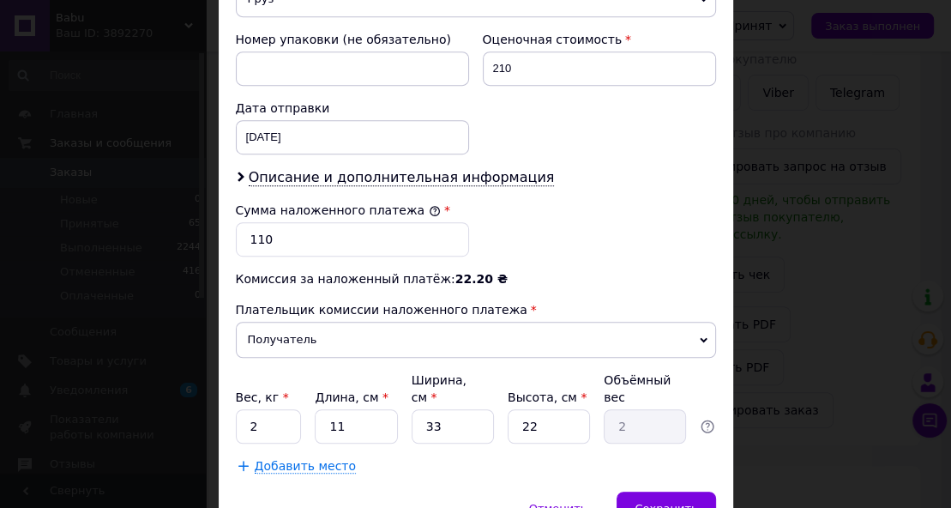
scroll to position [796, 0]
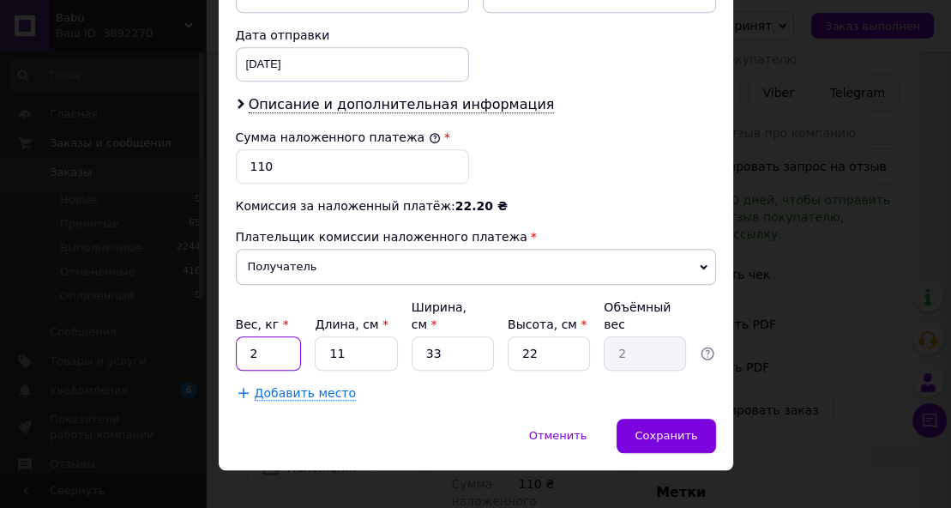
click at [259, 336] on input "2" at bounding box center [269, 353] width 66 height 34
type input "0.465"
type input "1"
type input "0.18"
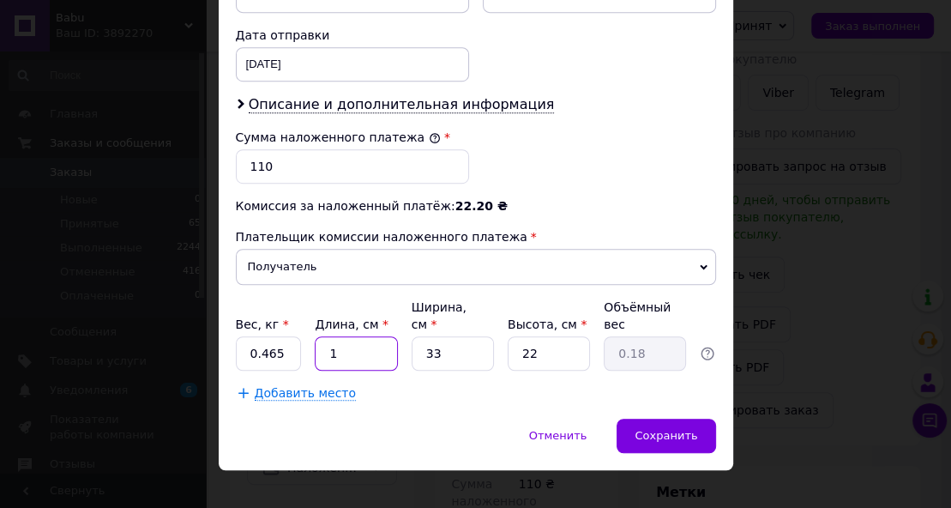
type input "19"
type input "3.45"
type input "19"
type input "1"
type input "0.1"
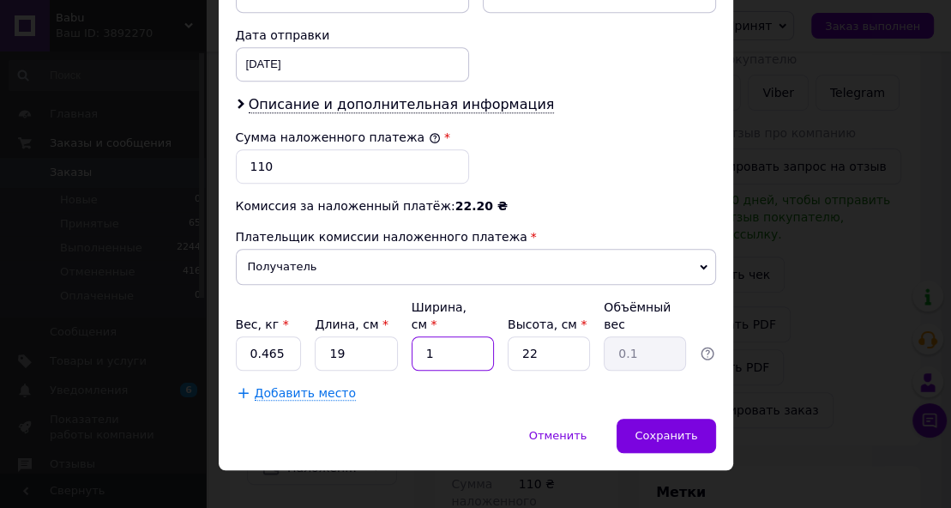
type input "12"
type input "1.25"
type input "12"
type input "7"
type input "0.4"
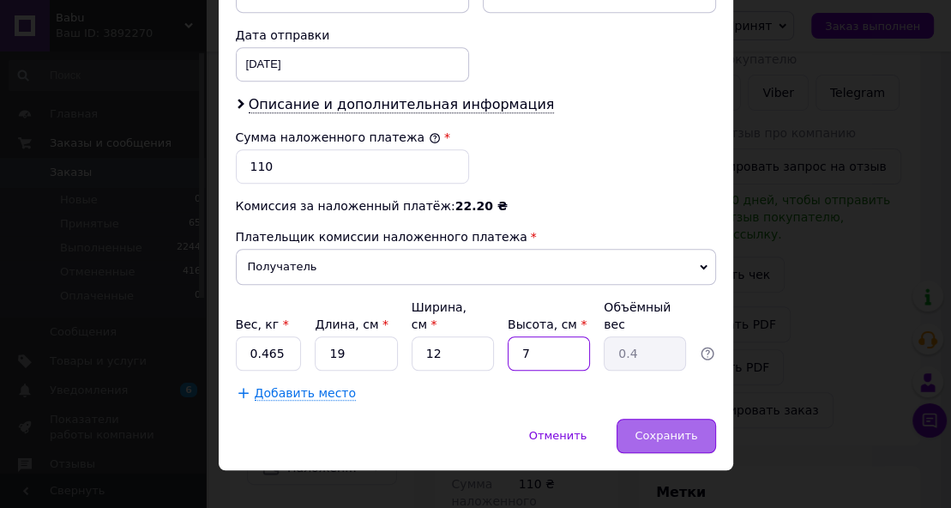
type input "7"
click at [662, 422] on div "Сохранить" at bounding box center [665, 435] width 99 height 34
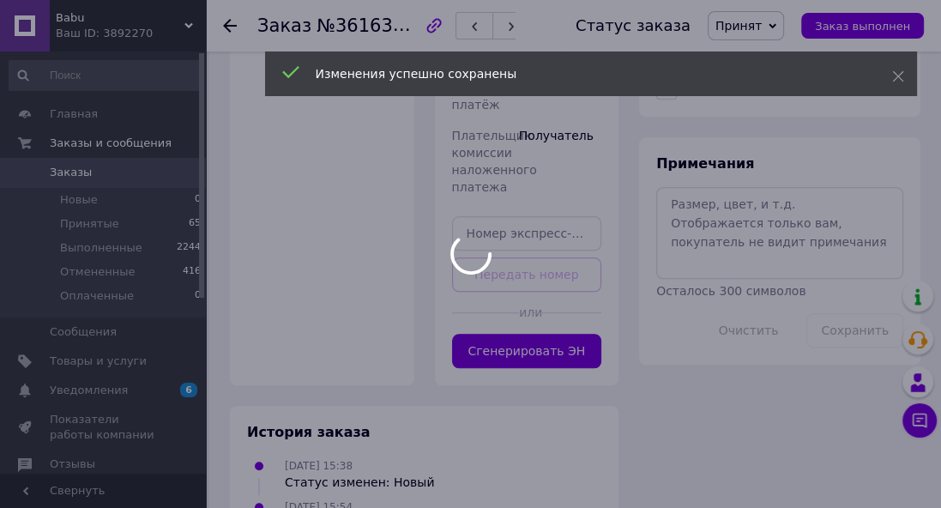
scroll to position [960, 0]
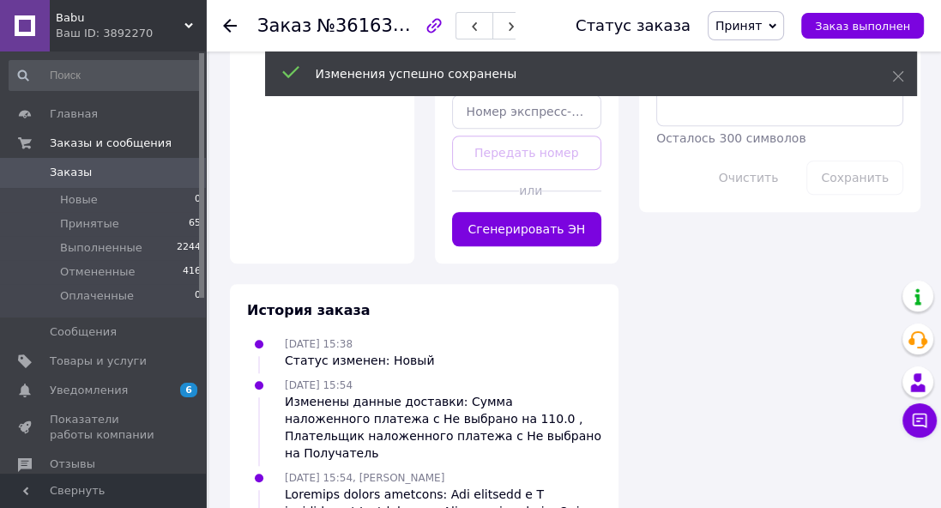
click at [562, 246] on button "Сгенерировать ЭН" at bounding box center [527, 229] width 150 height 34
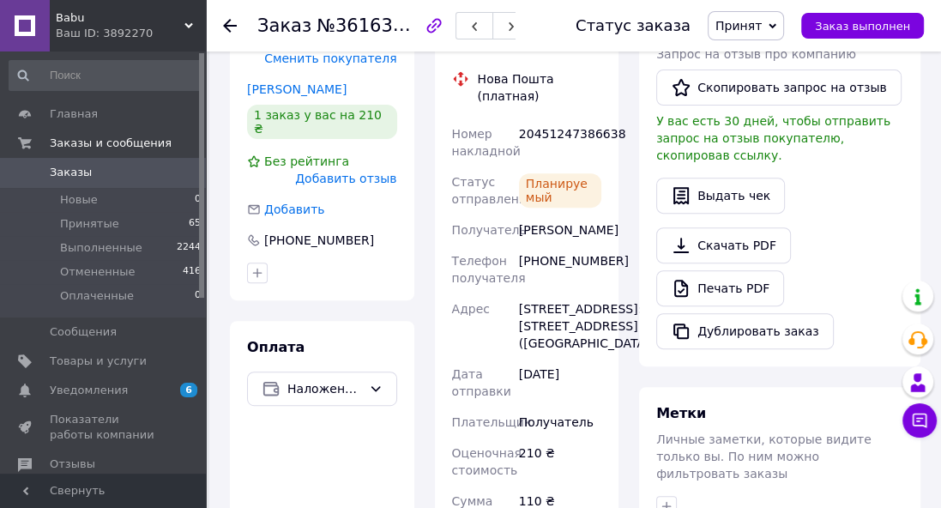
scroll to position [412, 0]
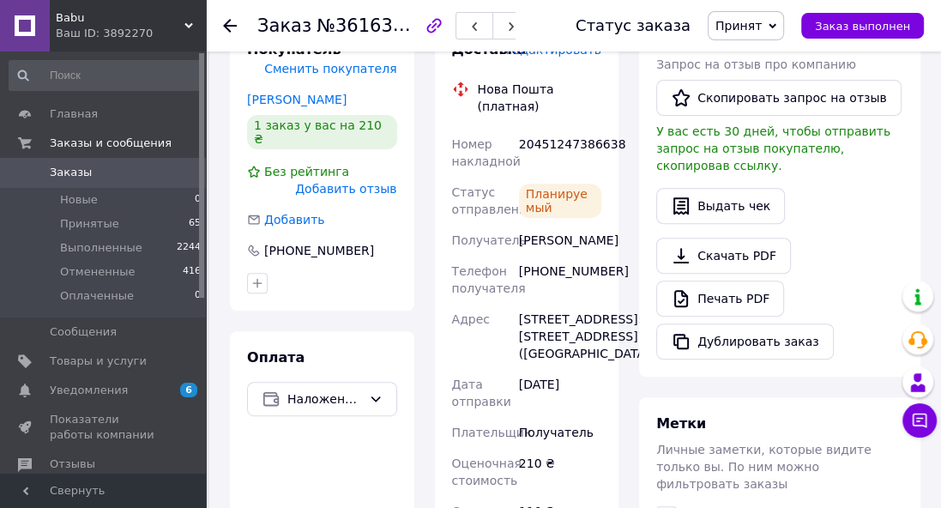
click at [559, 129] on div "20451247386638" at bounding box center [559, 153] width 89 height 48
copy div "20451247386638"
